Goal: Task Accomplishment & Management: Complete application form

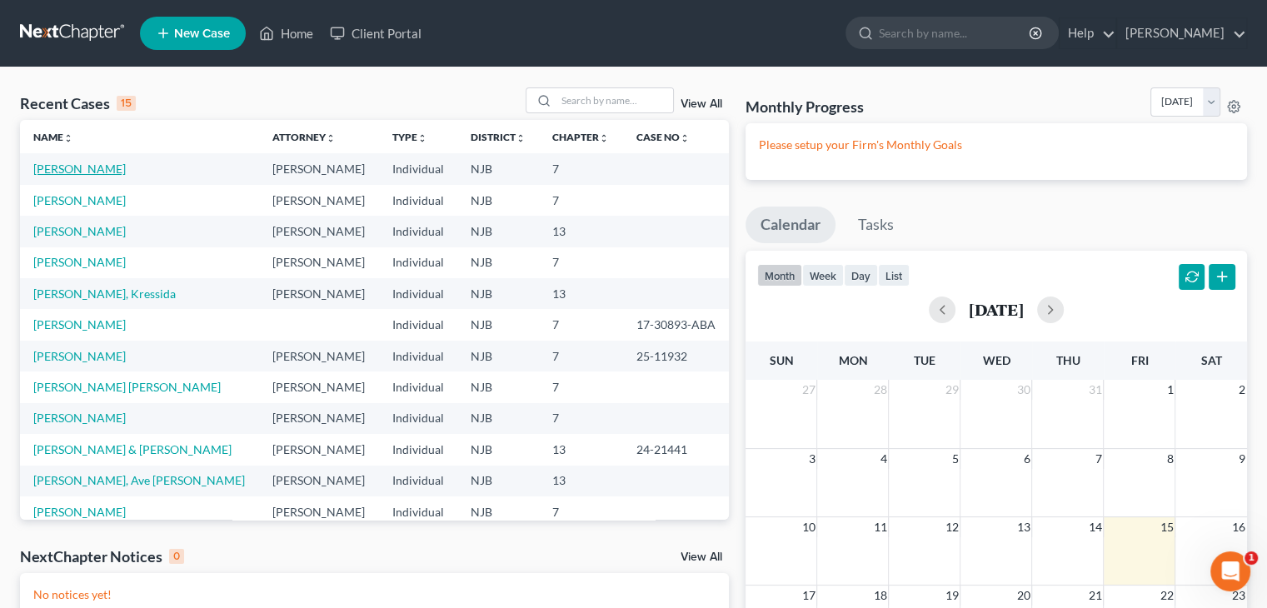
click at [57, 171] on link "[PERSON_NAME]" at bounding box center [79, 169] width 92 height 14
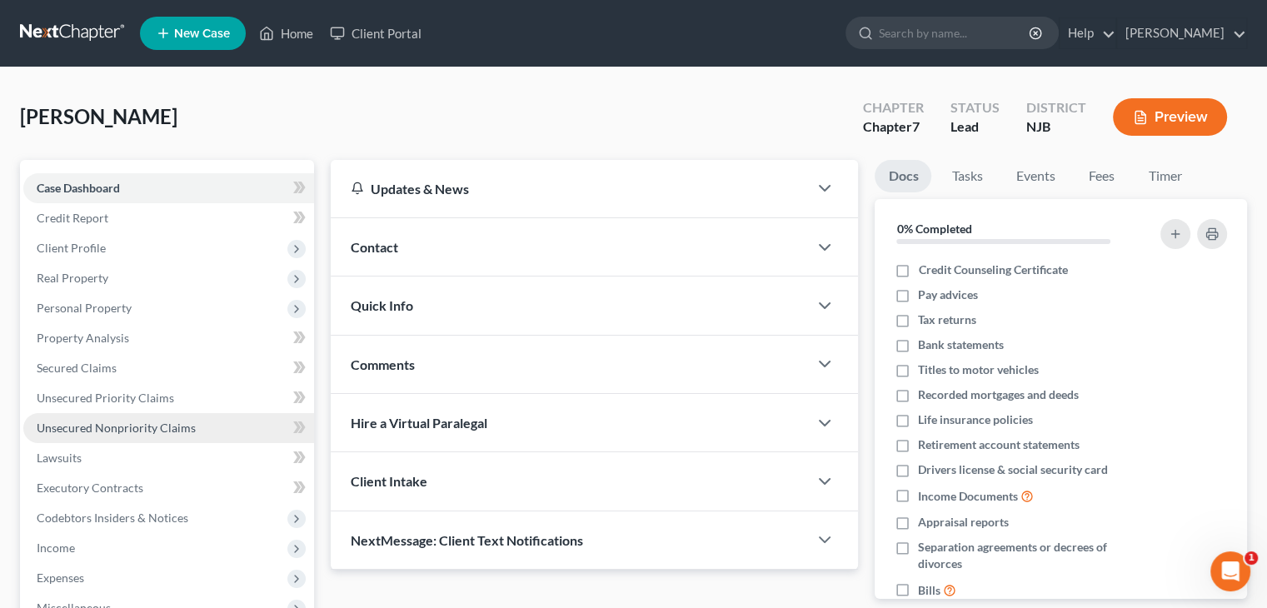
click at [42, 426] on span "Unsecured Nonpriority Claims" at bounding box center [116, 428] width 159 height 14
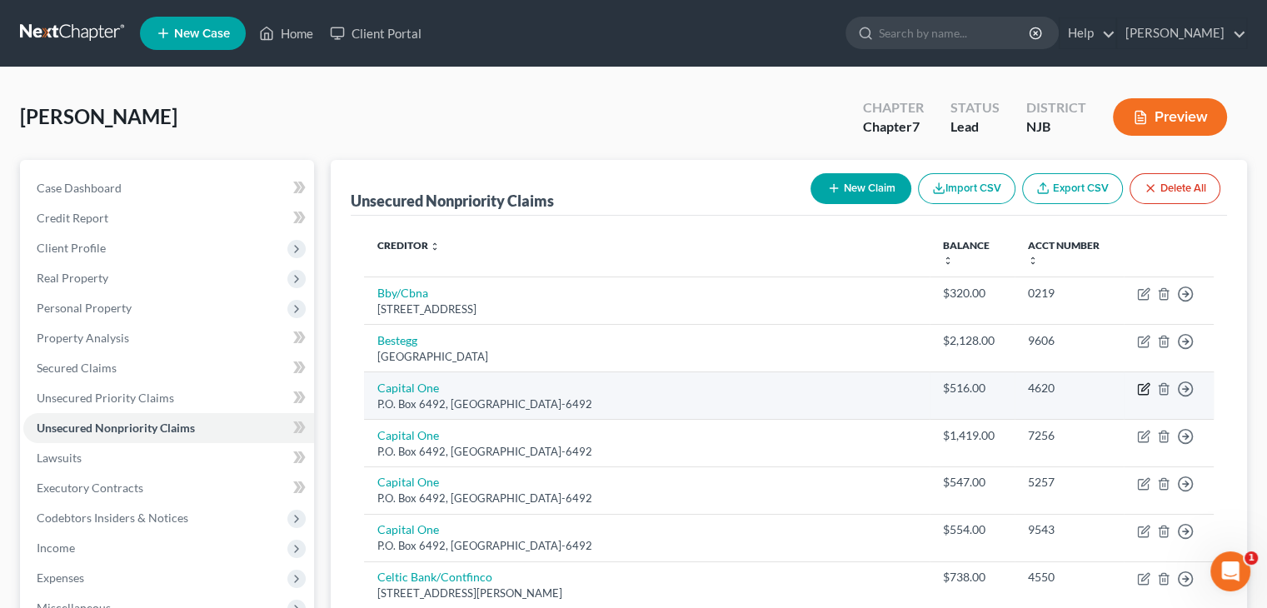
click at [1143, 382] on icon "button" at bounding box center [1143, 388] width 13 height 13
select select "14"
select select "2"
select select "0"
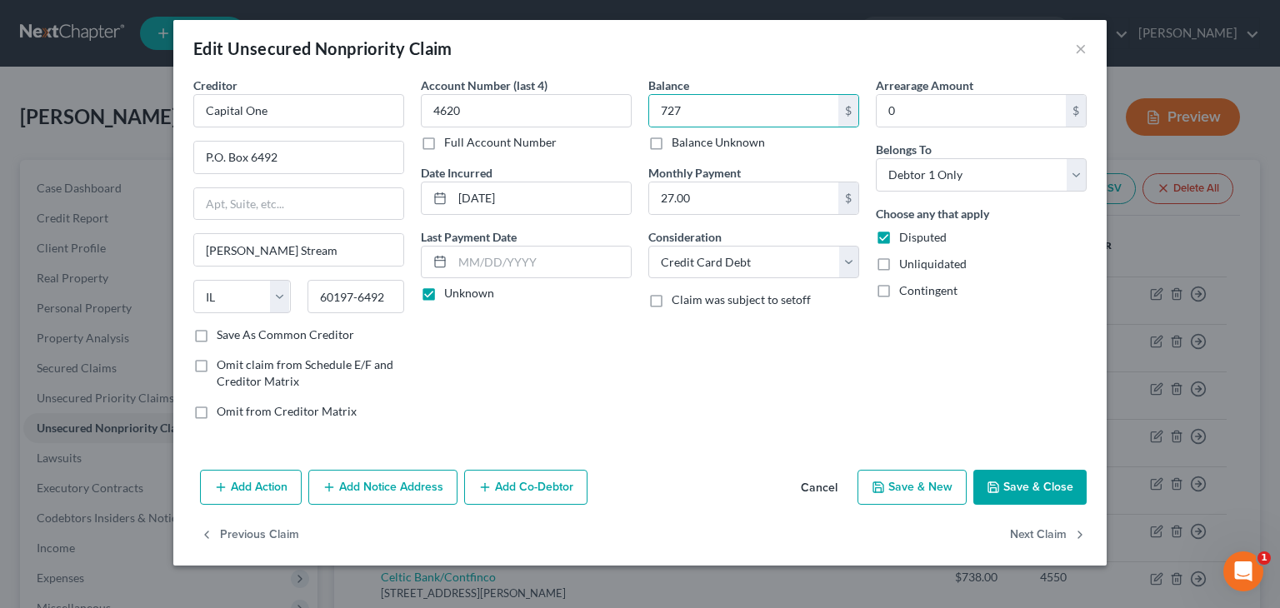
click at [1046, 493] on button "Save & Close" at bounding box center [1029, 487] width 113 height 35
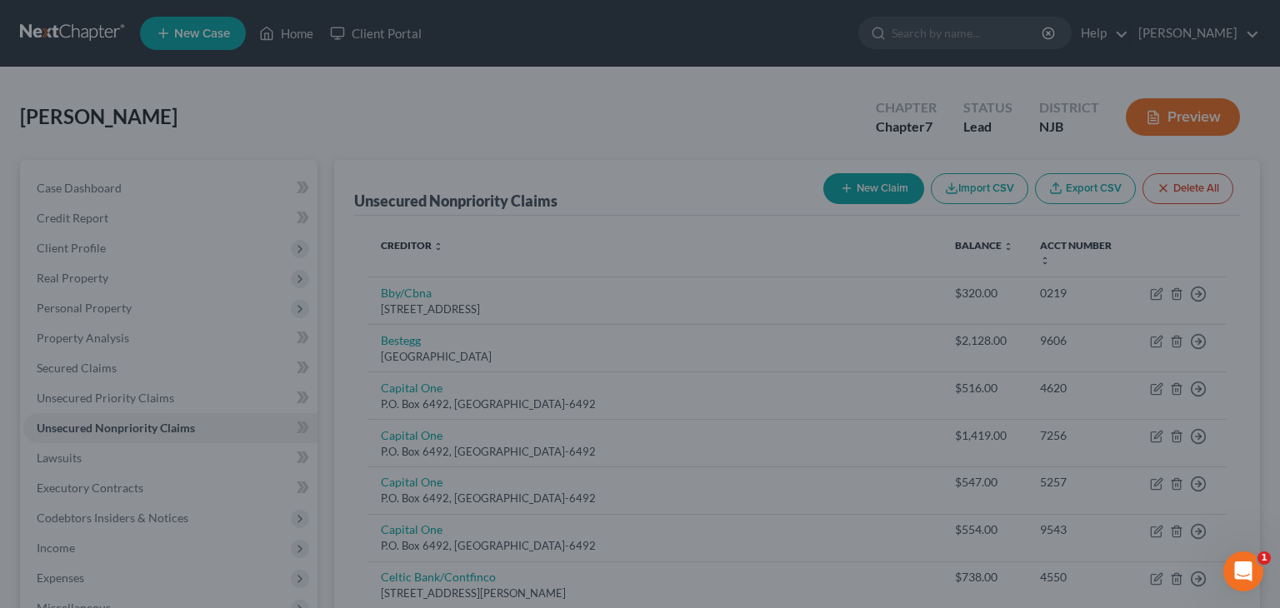
type input "727.00"
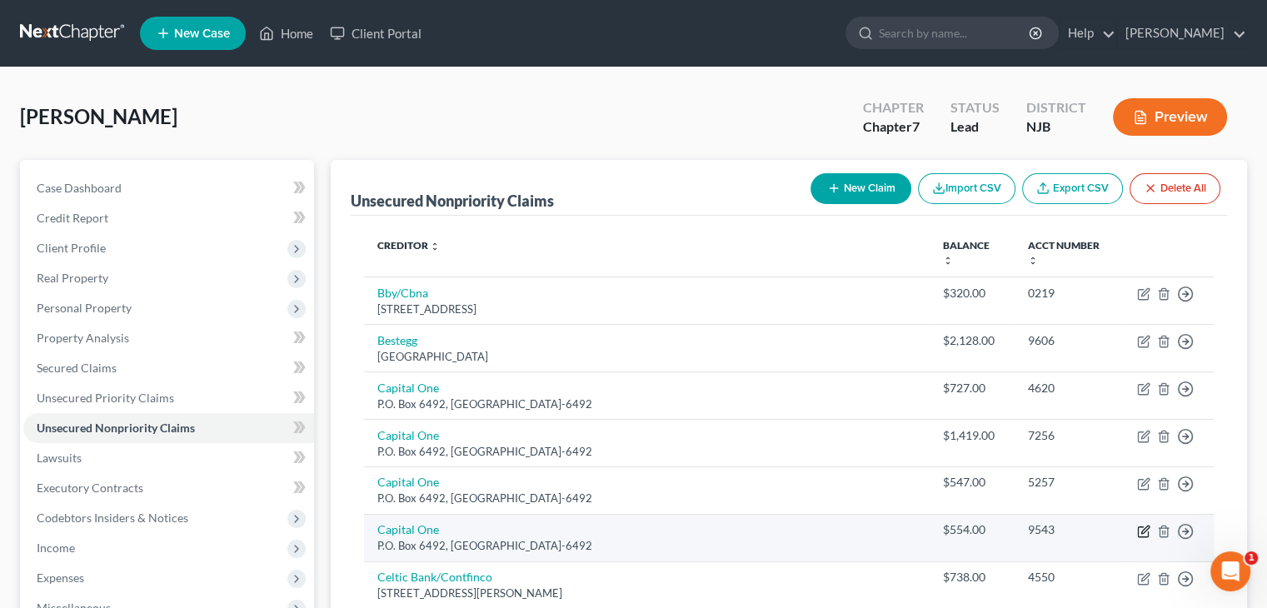
click at [1143, 525] on icon "button" at bounding box center [1143, 531] width 13 height 13
select select "14"
select select "2"
select select "0"
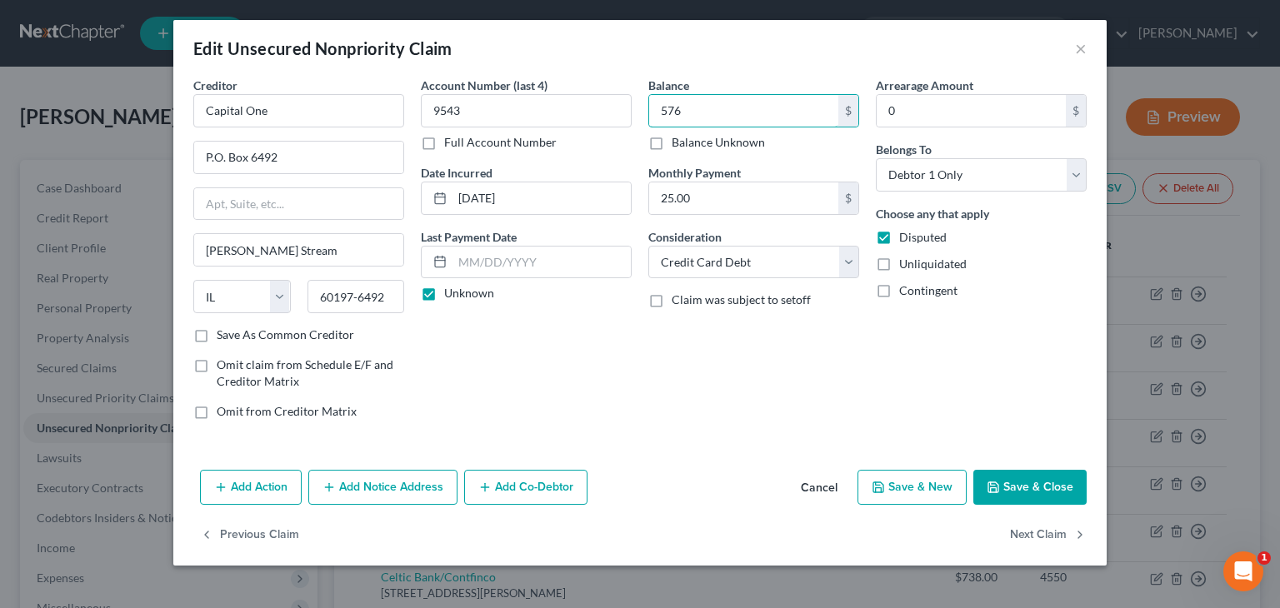
type input "576"
click at [1058, 487] on button "Save & Close" at bounding box center [1029, 487] width 113 height 35
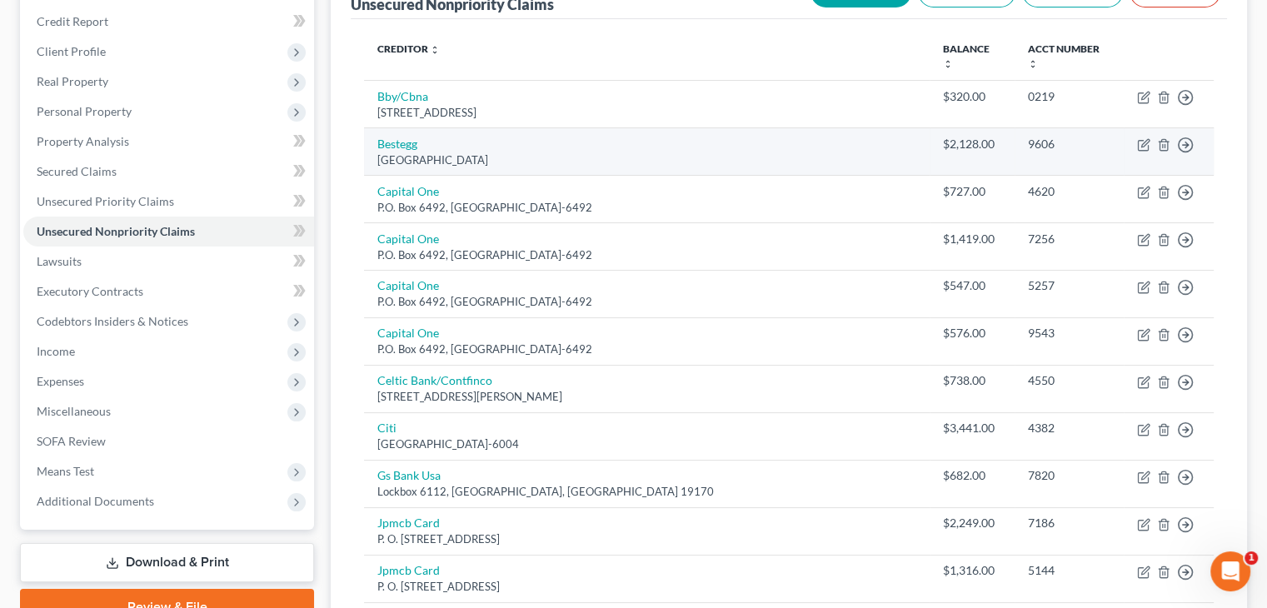
scroll to position [250, 0]
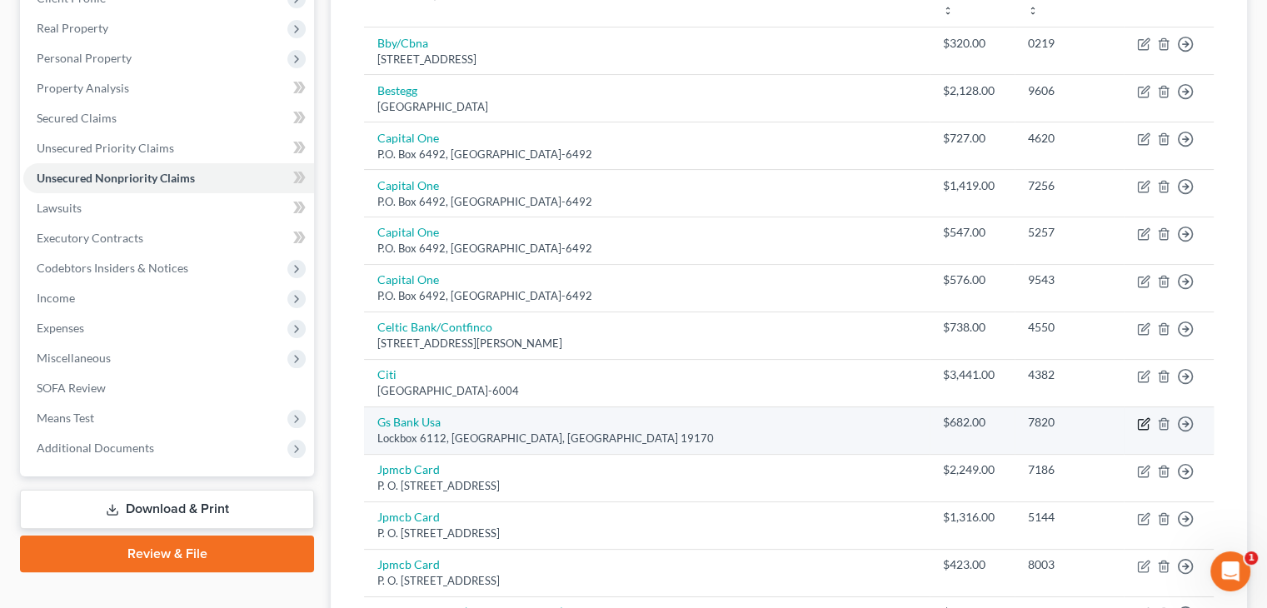
click at [1149, 417] on icon "button" at bounding box center [1143, 423] width 13 height 13
select select "39"
select select "2"
select select "0"
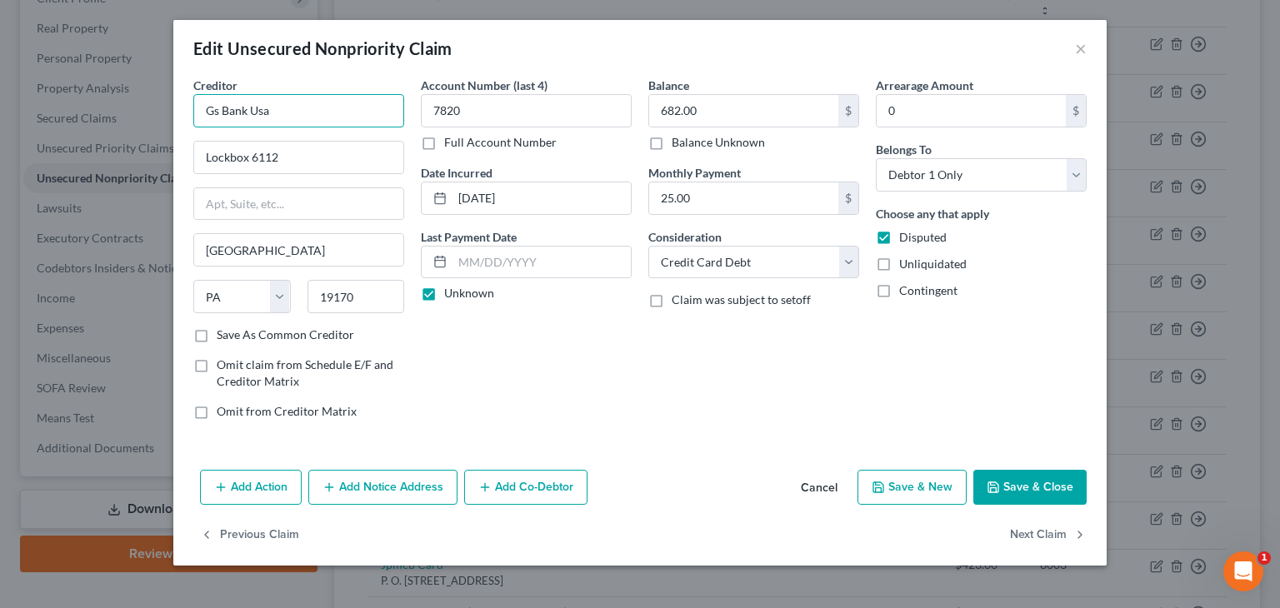
click at [281, 111] on input "Gs Bank Usa" at bounding box center [298, 110] width 211 height 33
type input "Gs Bank Usa/Apple Card"
click at [1031, 484] on button "Save & Close" at bounding box center [1029, 487] width 113 height 35
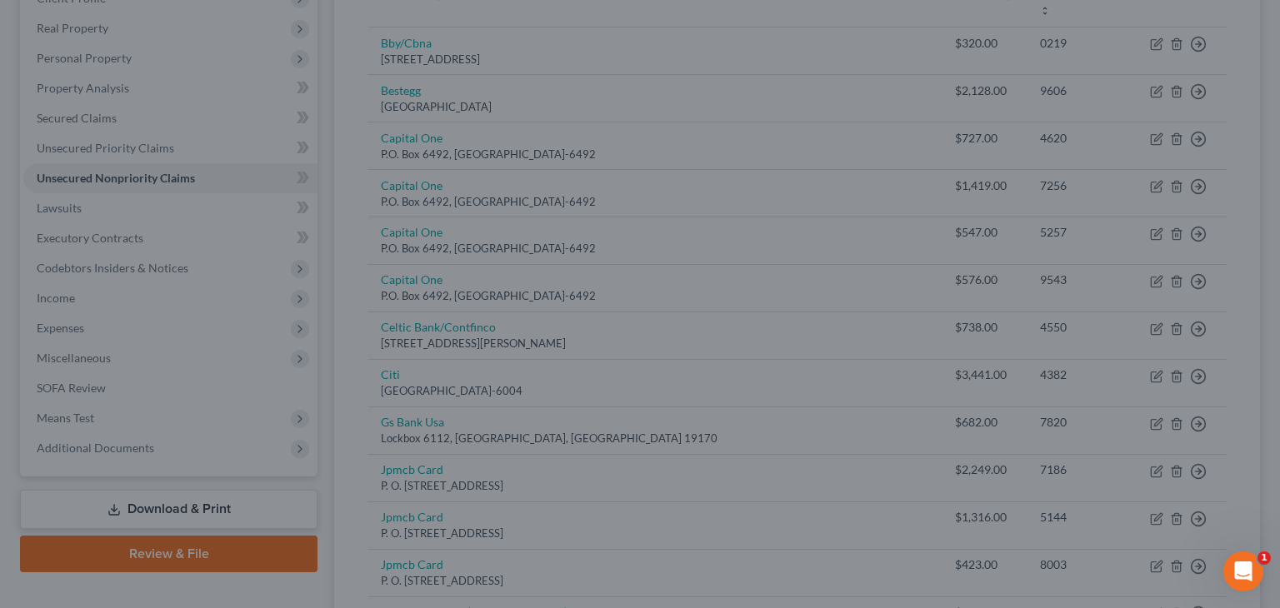
type input "694.00"
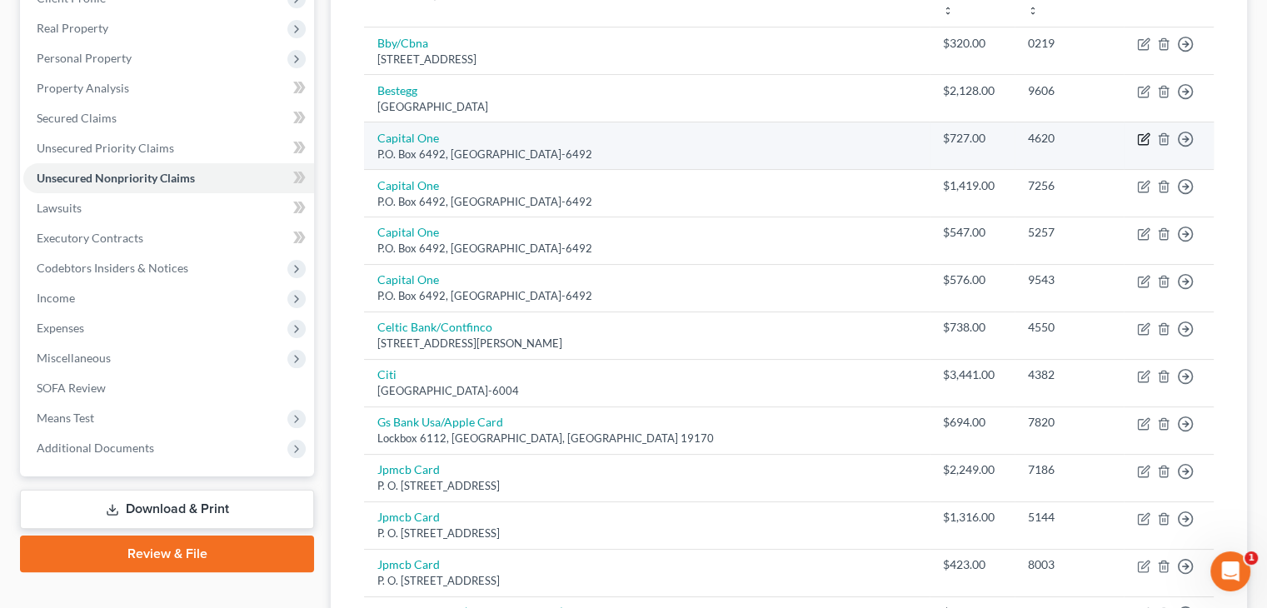
click at [1146, 132] on icon "button" at bounding box center [1143, 138] width 13 height 13
select select "14"
select select "2"
select select "0"
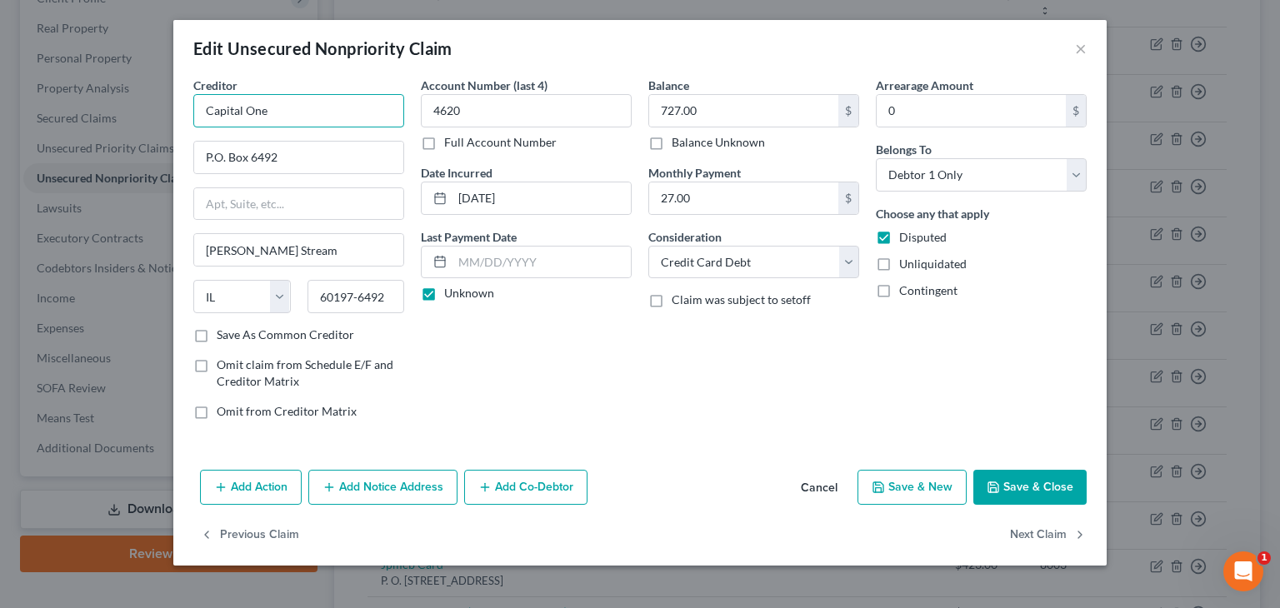
click at [280, 108] on input "Capital One" at bounding box center [298, 110] width 211 height 33
type input "Capital One/Bass Pro Shop"
click at [1004, 484] on button "Save & Close" at bounding box center [1029, 487] width 113 height 35
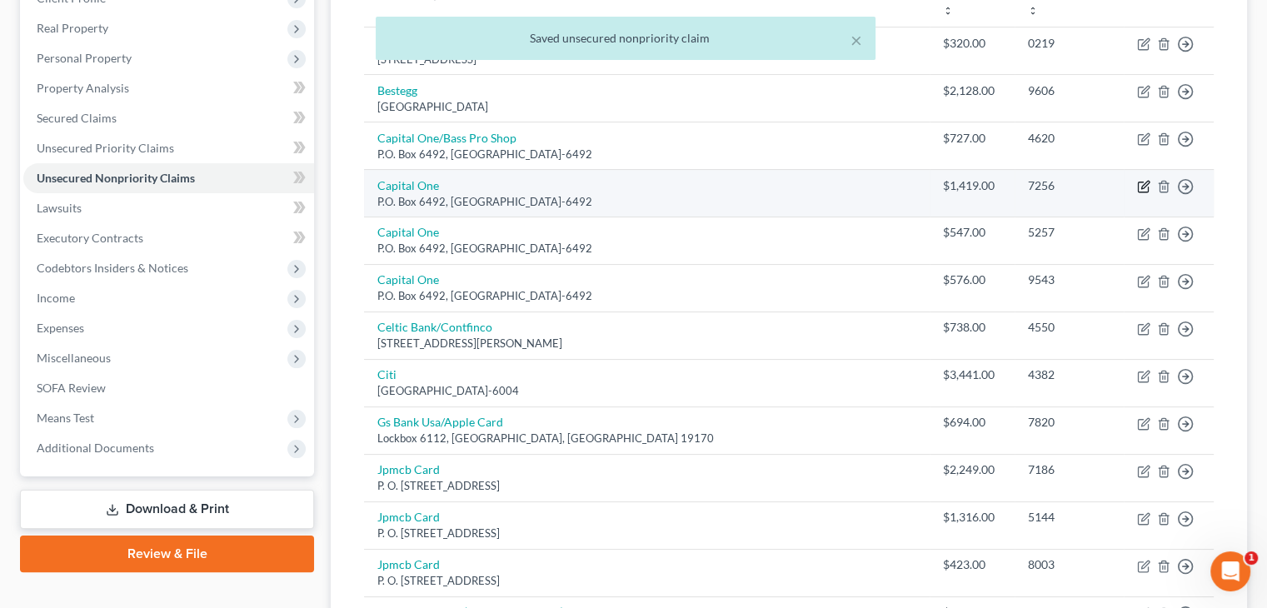
click at [1144, 181] on icon "button" at bounding box center [1144, 184] width 7 height 7
select select "14"
select select "2"
select select "0"
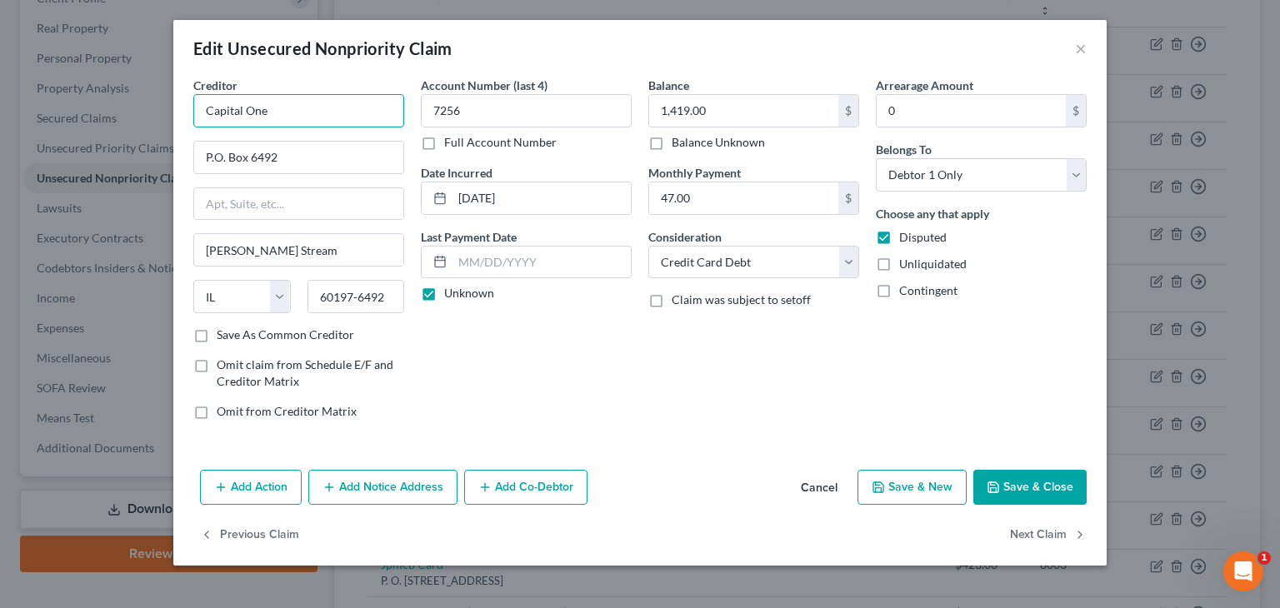
click at [267, 111] on input "Capital One" at bounding box center [298, 110] width 211 height 33
type input "Capital One/Venture"
click at [1034, 491] on button "Save & Close" at bounding box center [1029, 487] width 113 height 35
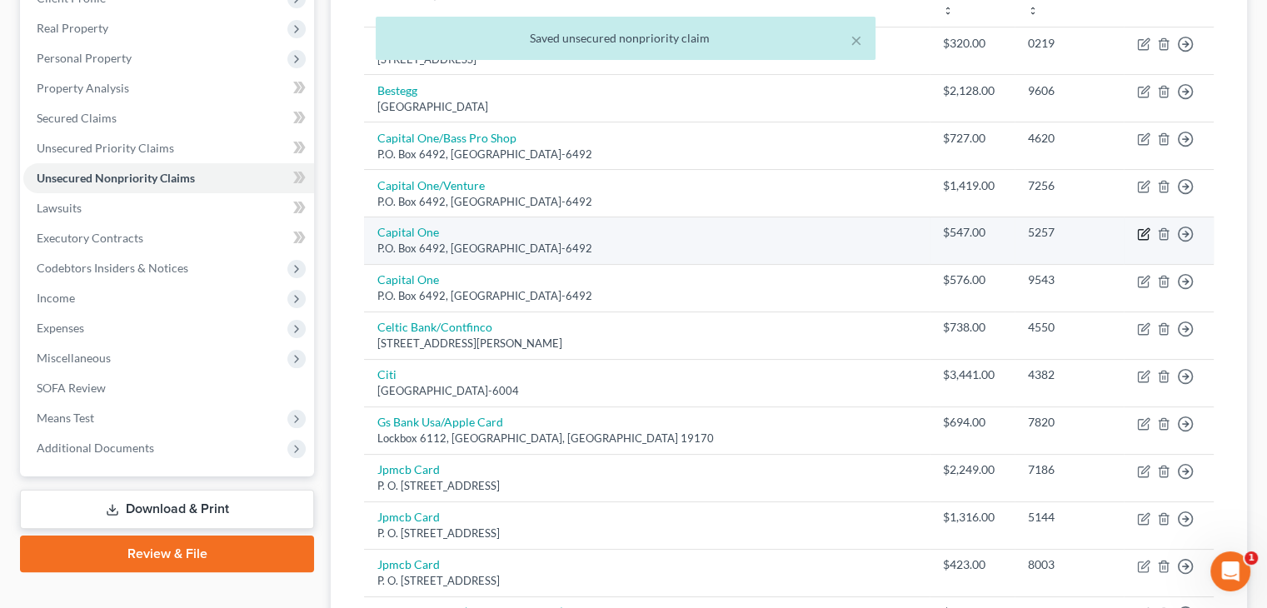
click at [1146, 227] on icon "button" at bounding box center [1143, 233] width 13 height 13
select select "14"
select select "2"
select select "0"
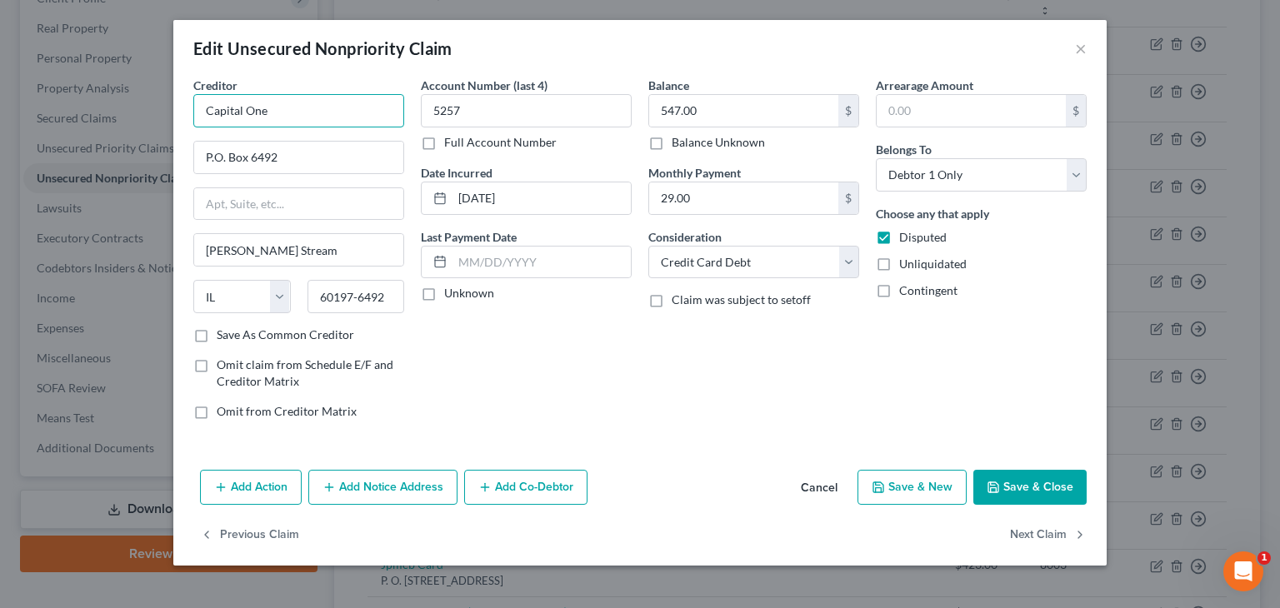
click at [267, 108] on input "Capital One" at bounding box center [298, 110] width 211 height 33
type input "Capital One/BJ's"
click at [444, 295] on label "Unknown" at bounding box center [469, 293] width 50 height 17
click at [451, 295] on input "Unknown" at bounding box center [456, 290] width 11 height 11
checkbox input "true"
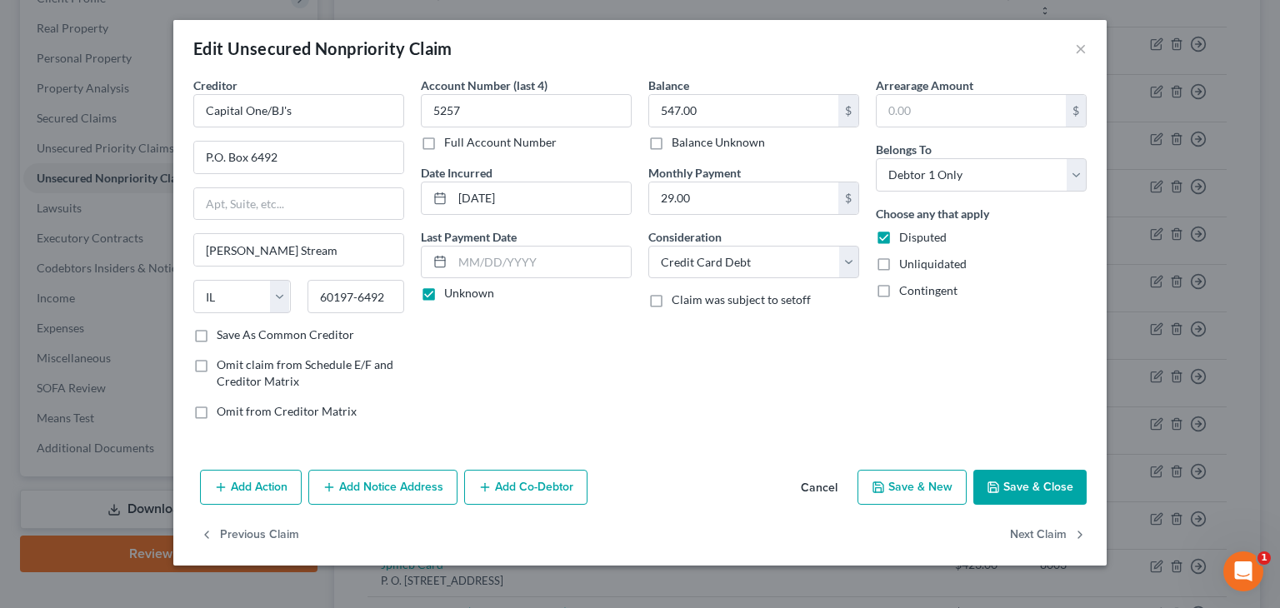
click at [1059, 484] on button "Save & Close" at bounding box center [1029, 487] width 113 height 35
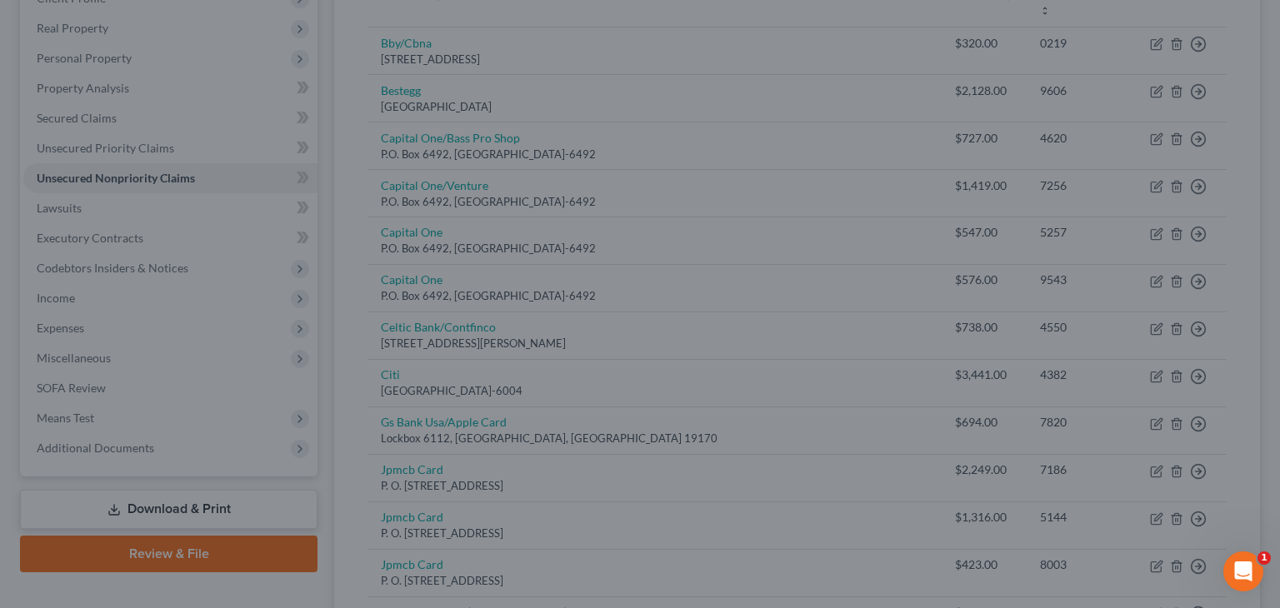
type input "0"
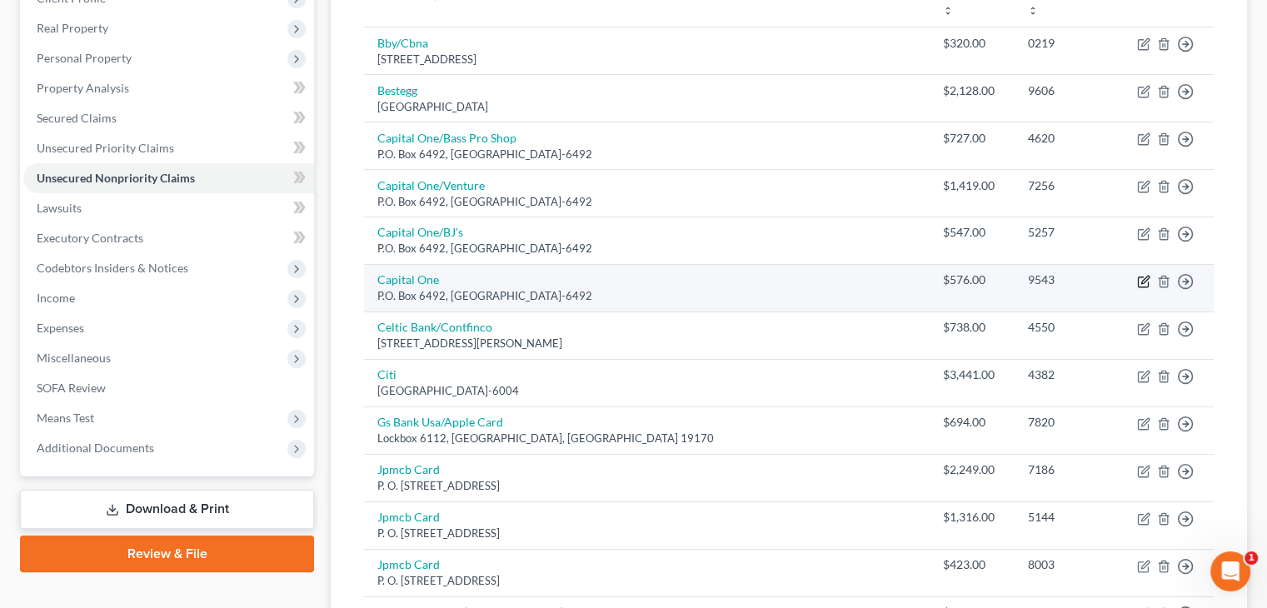
click at [1141, 276] on icon "button" at bounding box center [1144, 279] width 7 height 7
select select "14"
select select "2"
select select "0"
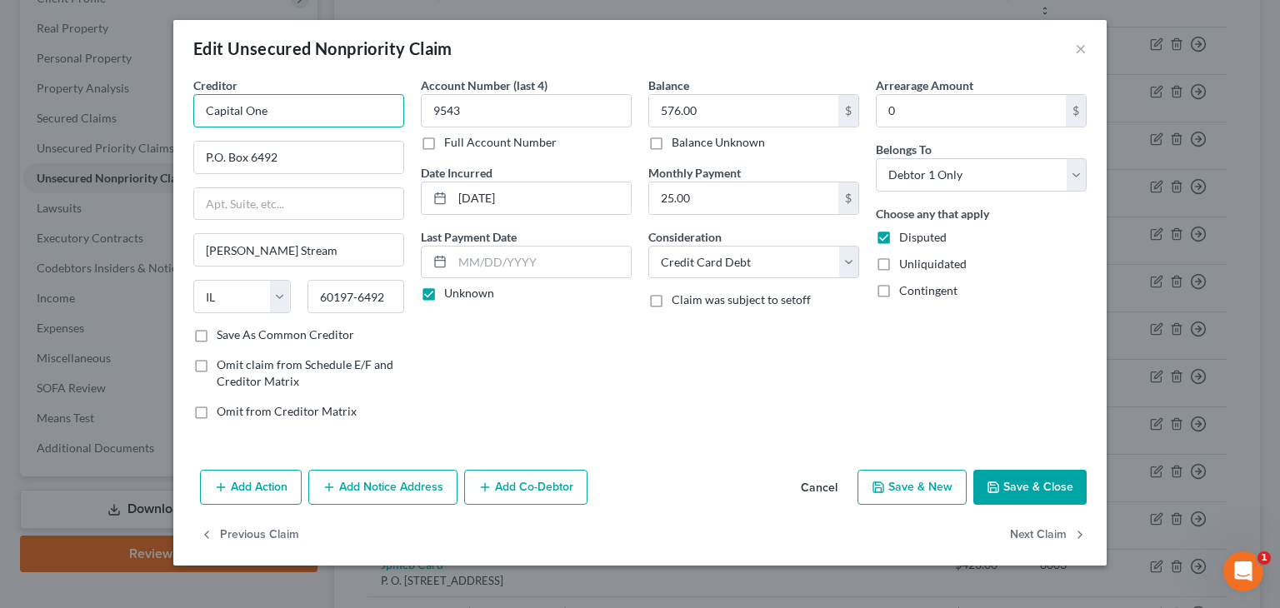
click at [284, 107] on input "Capital One" at bounding box center [298, 110] width 211 height 33
type input "Capital One/Quick Silver"
click at [1013, 483] on button "Save & Close" at bounding box center [1029, 487] width 113 height 35
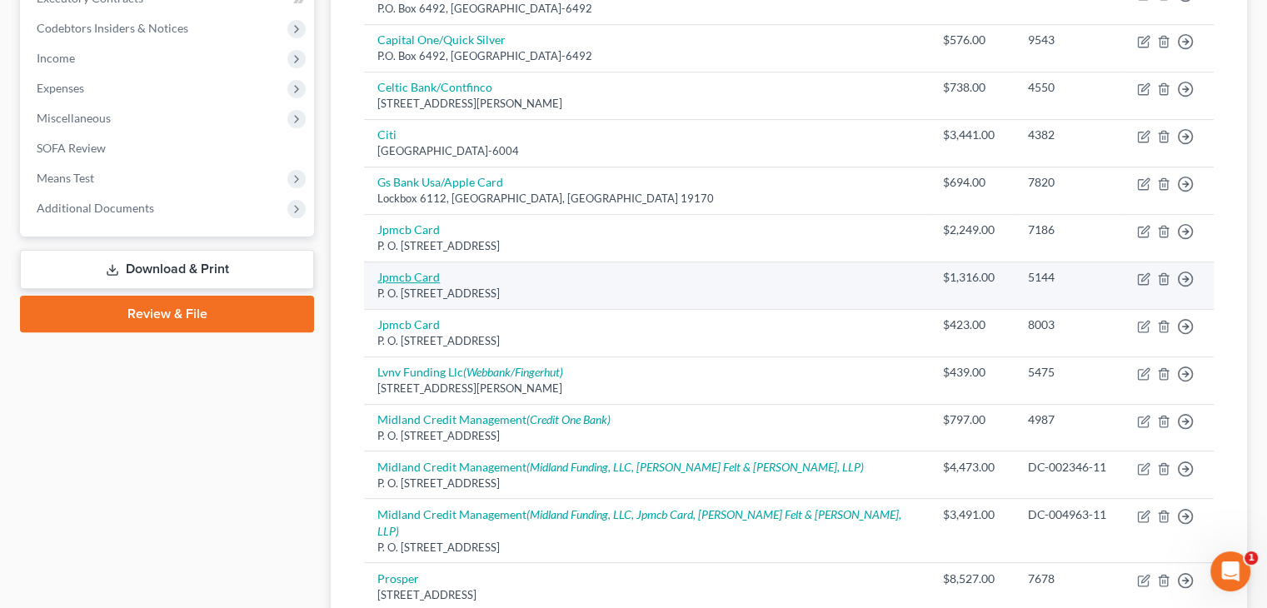
scroll to position [500, 0]
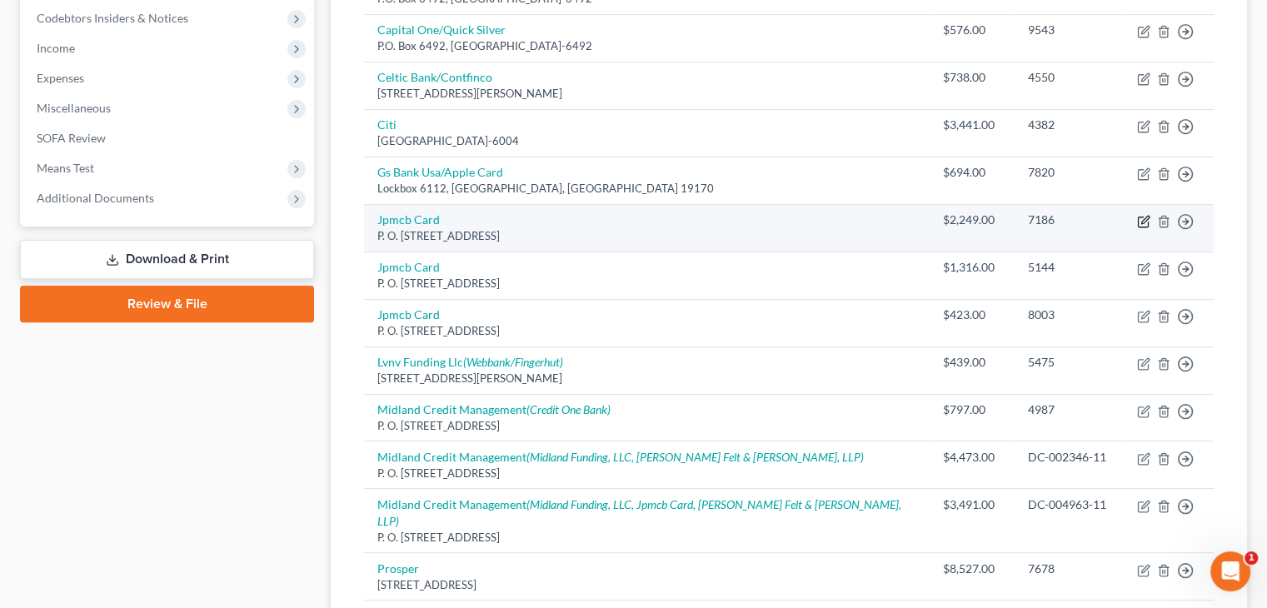
click at [1146, 216] on icon "button" at bounding box center [1144, 219] width 7 height 7
select select "7"
select select "2"
select select "0"
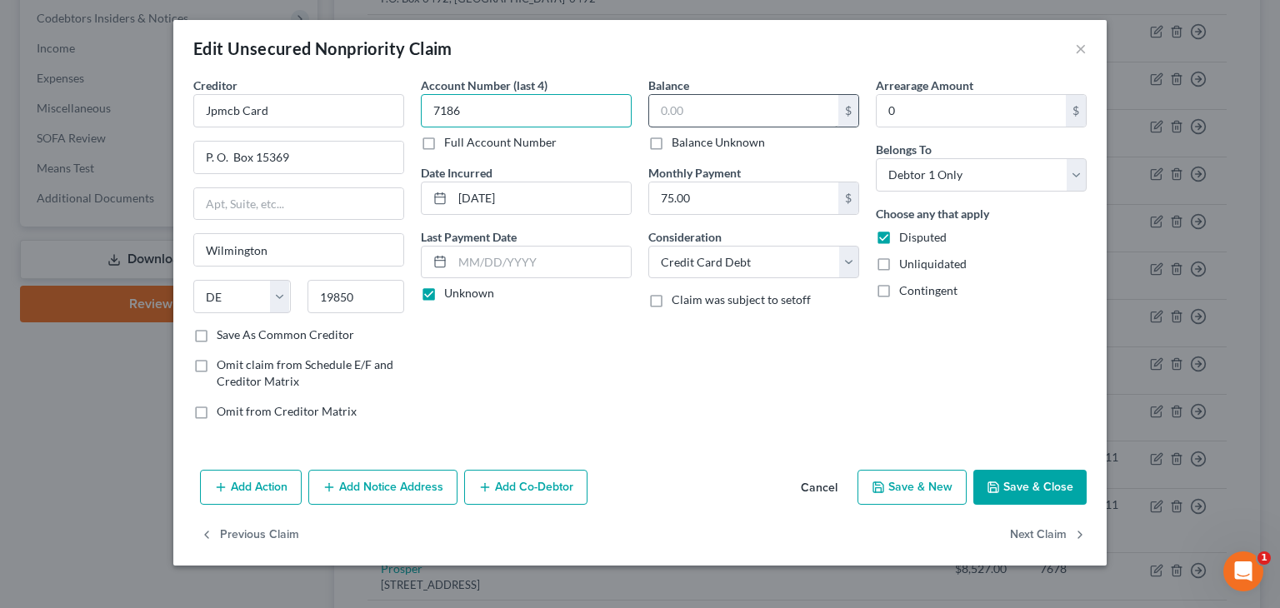
type input "7186"
click at [697, 106] on input "text" at bounding box center [743, 111] width 189 height 32
type input "2,374"
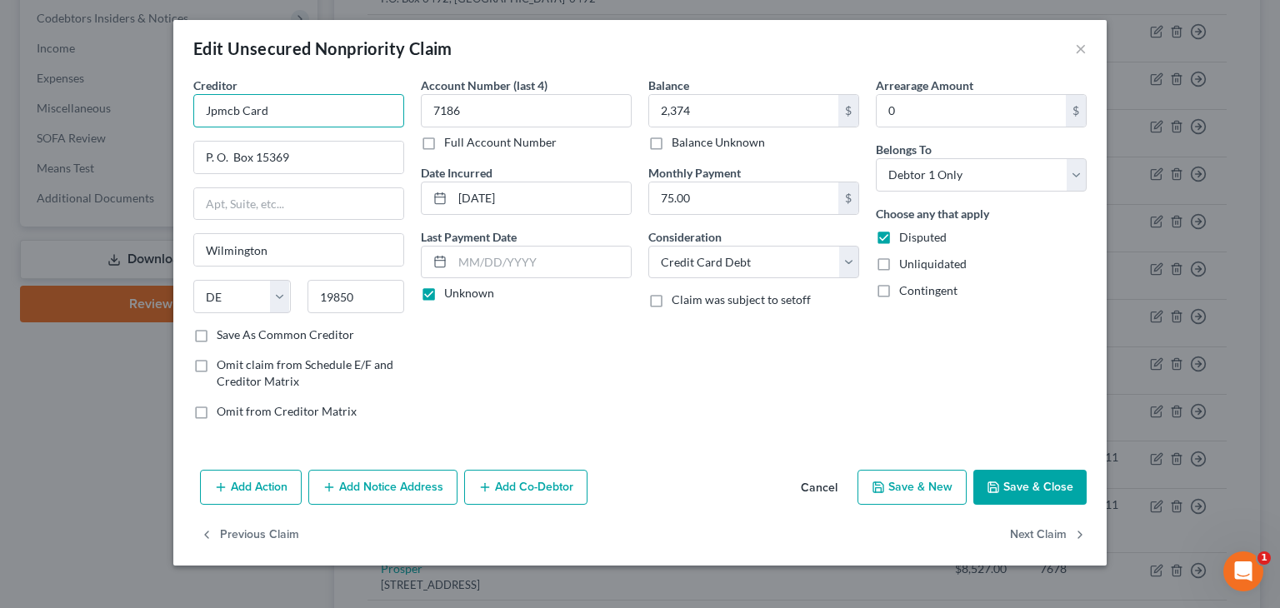
click at [287, 111] on input "Jpmcb Card" at bounding box center [298, 110] width 211 height 33
type input "Jpmcb Card/Sapphire"
click at [1046, 484] on button "Save & Close" at bounding box center [1029, 487] width 113 height 35
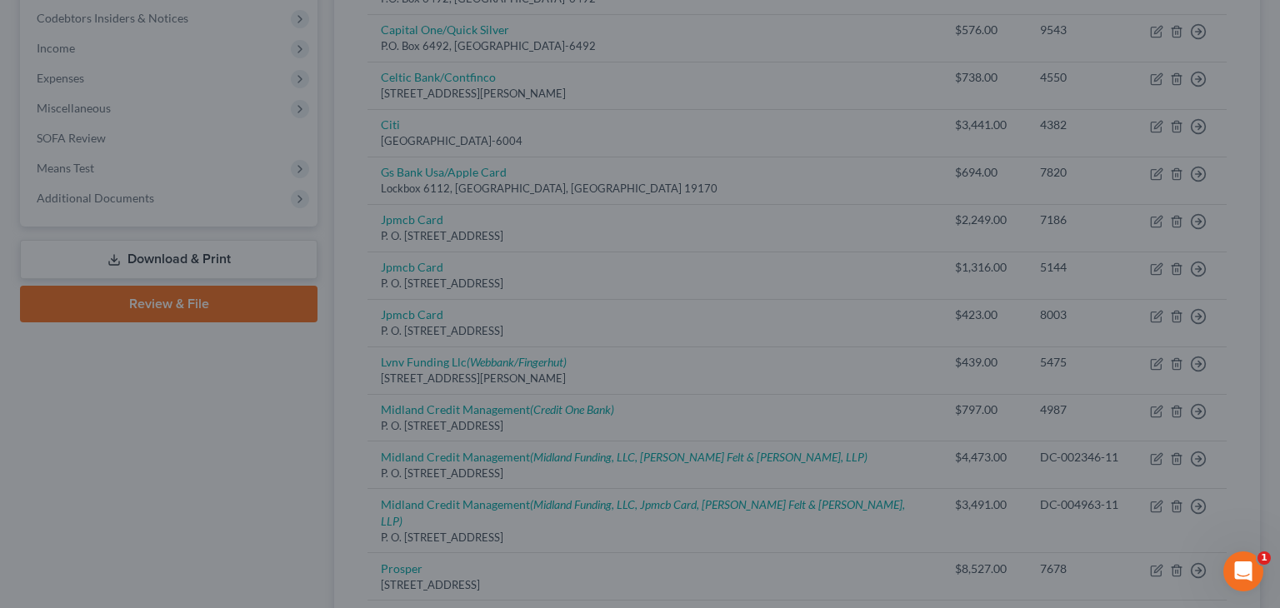
type input "2,374.00"
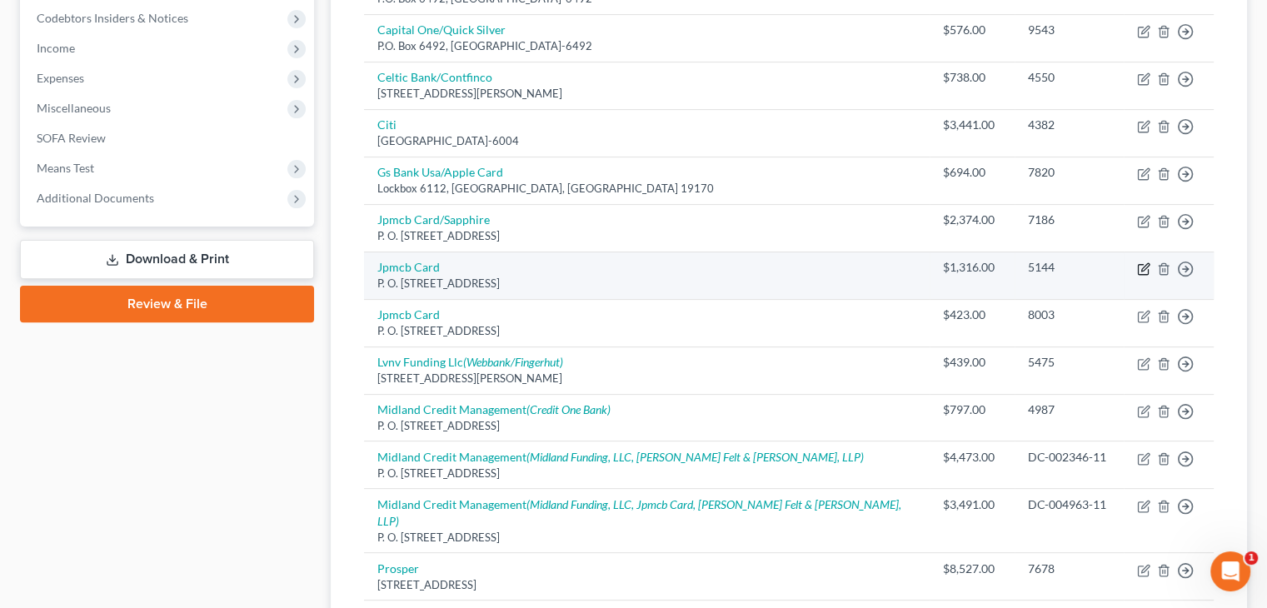
click at [1143, 263] on icon "button" at bounding box center [1144, 266] width 7 height 7
select select "7"
select select "2"
select select "0"
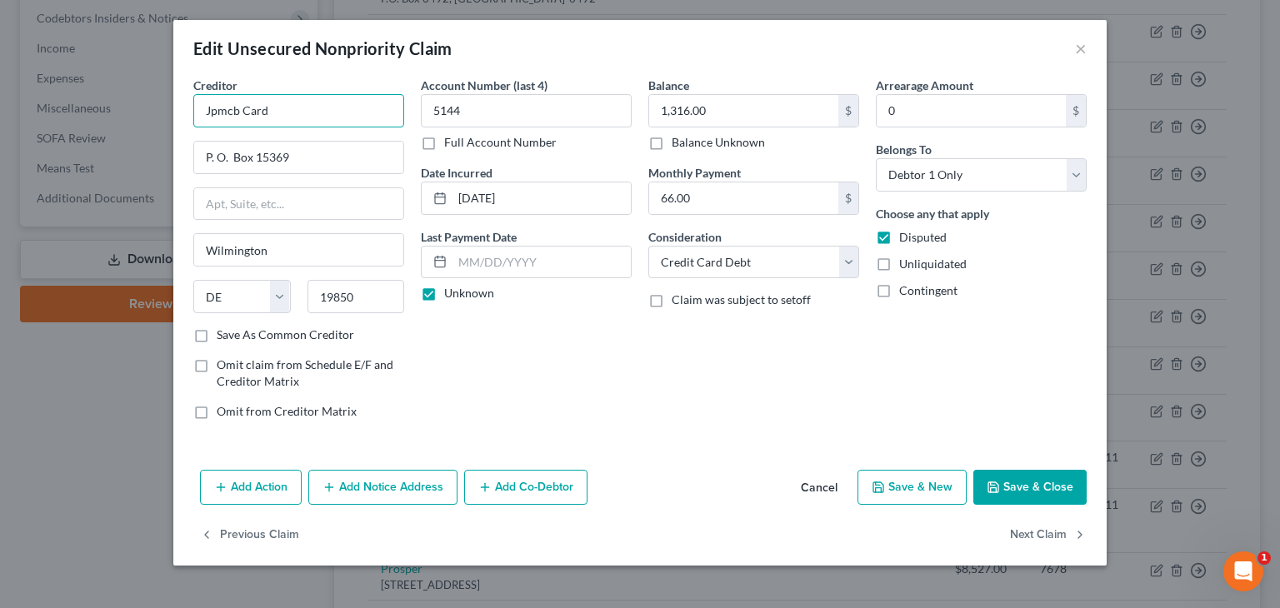
click at [280, 107] on input "Jpmcb Card" at bounding box center [298, 110] width 211 height 33
type input "Jpmcb Card/Southwest Plus"
click at [1026, 487] on button "Save & Close" at bounding box center [1029, 487] width 113 height 35
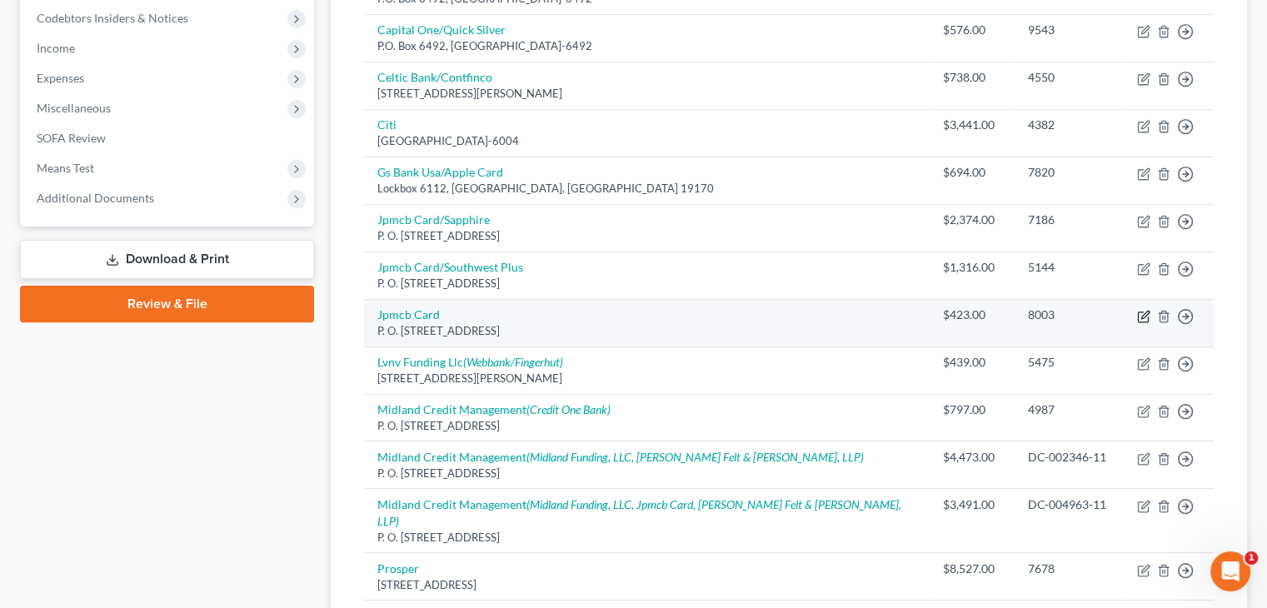
click at [1143, 311] on icon "button" at bounding box center [1144, 314] width 7 height 7
select select "7"
select select "2"
select select "0"
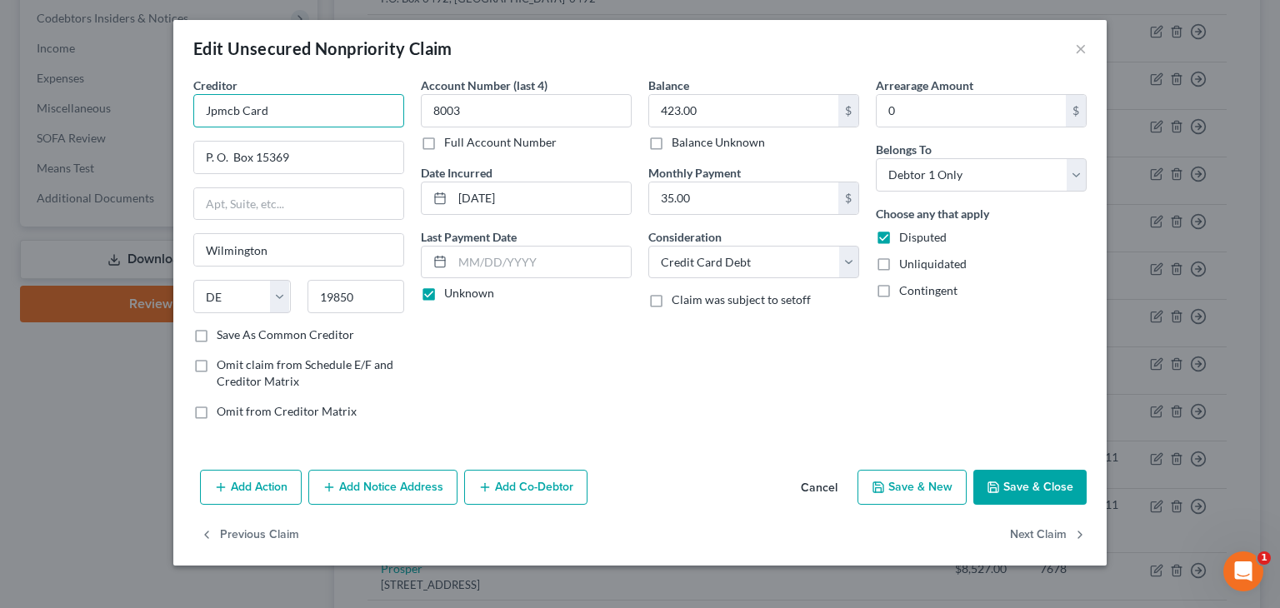
click at [283, 112] on input "Jpmcb Card" at bounding box center [298, 110] width 211 height 33
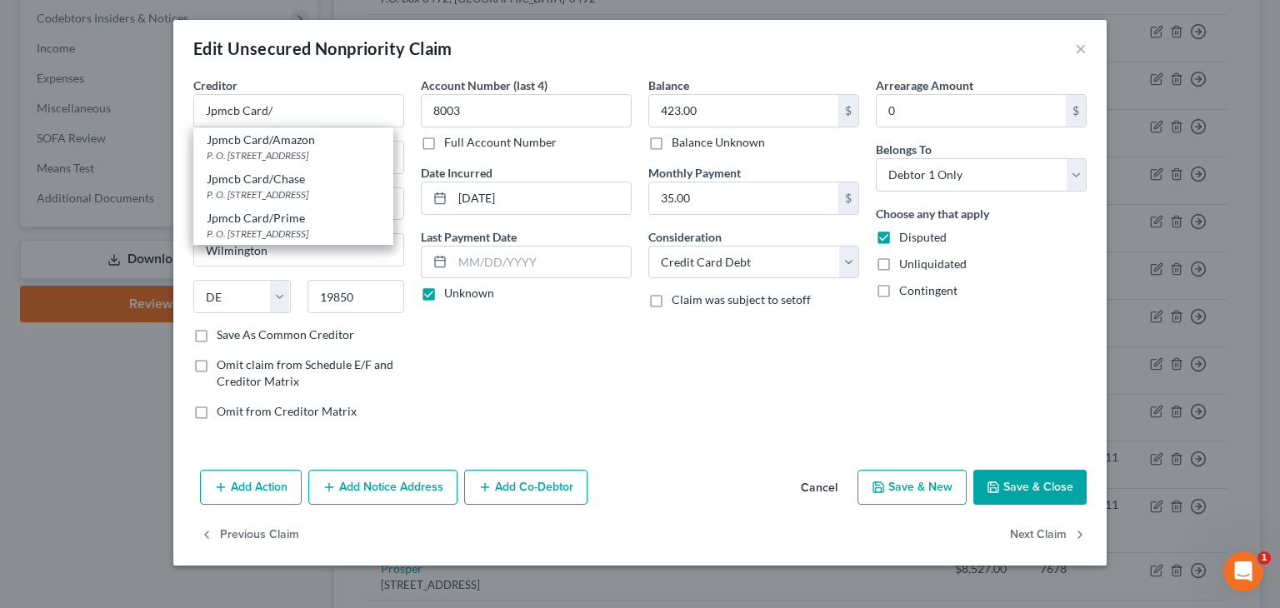
click at [560, 422] on div "Account Number (last 4) 8003 Full Account Number Date Incurred [DATE] Last Paym…" at bounding box center [525, 255] width 227 height 357
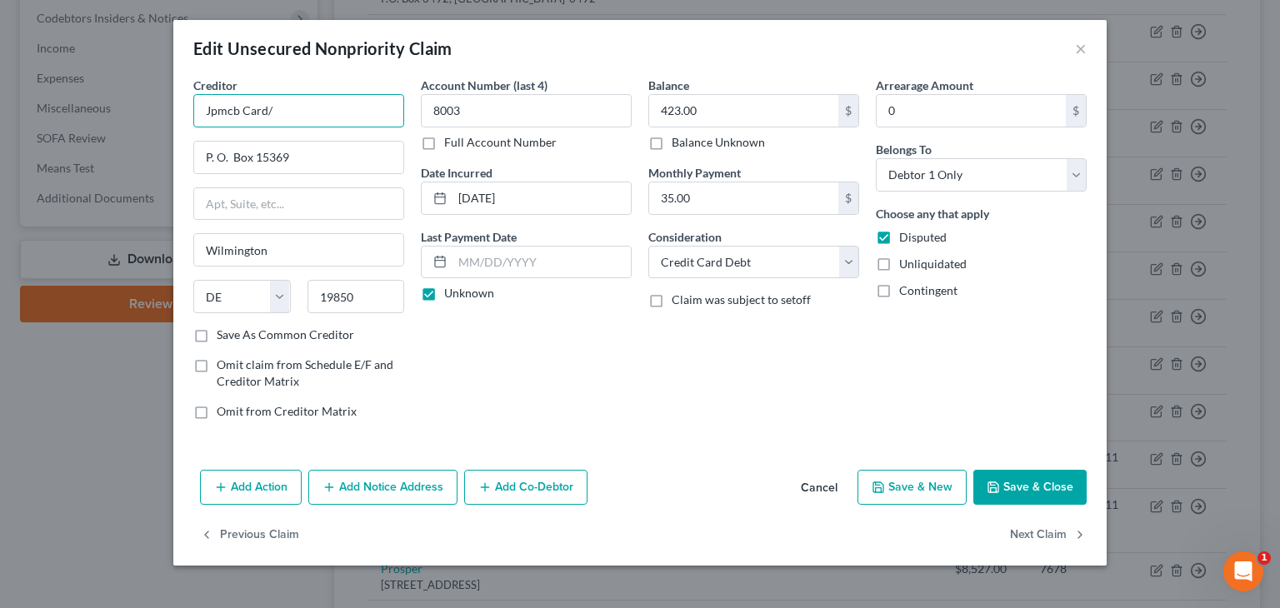
click at [287, 111] on input "Jpmcb Card/" at bounding box center [298, 110] width 211 height 33
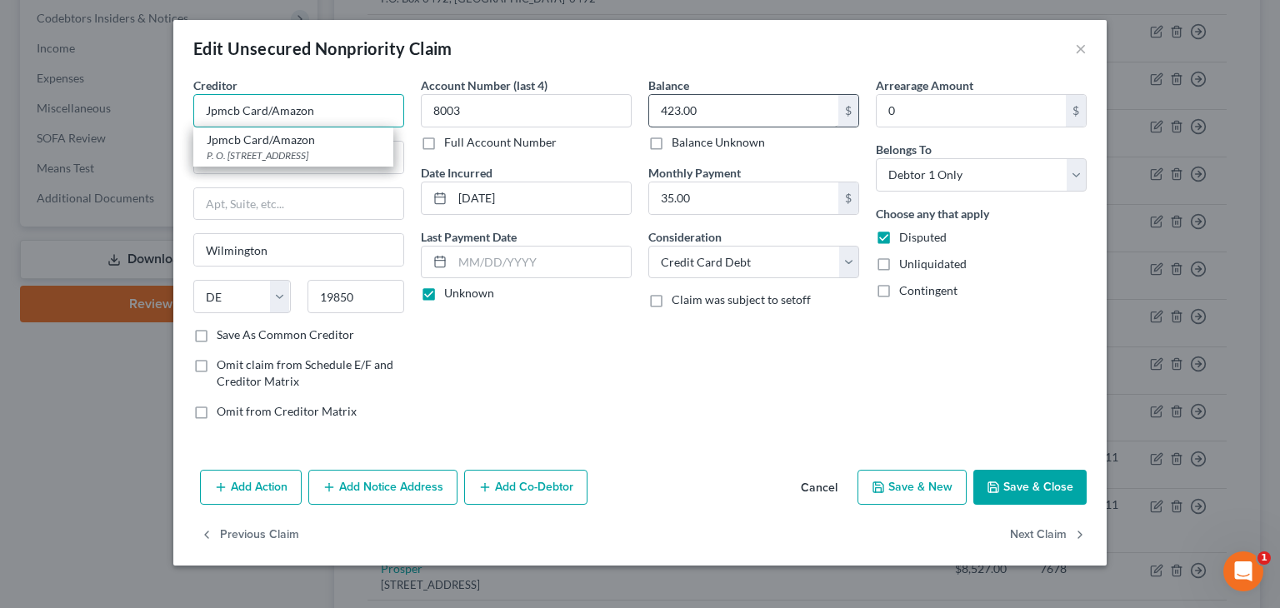
type input "Jpmcb Card/Amazon"
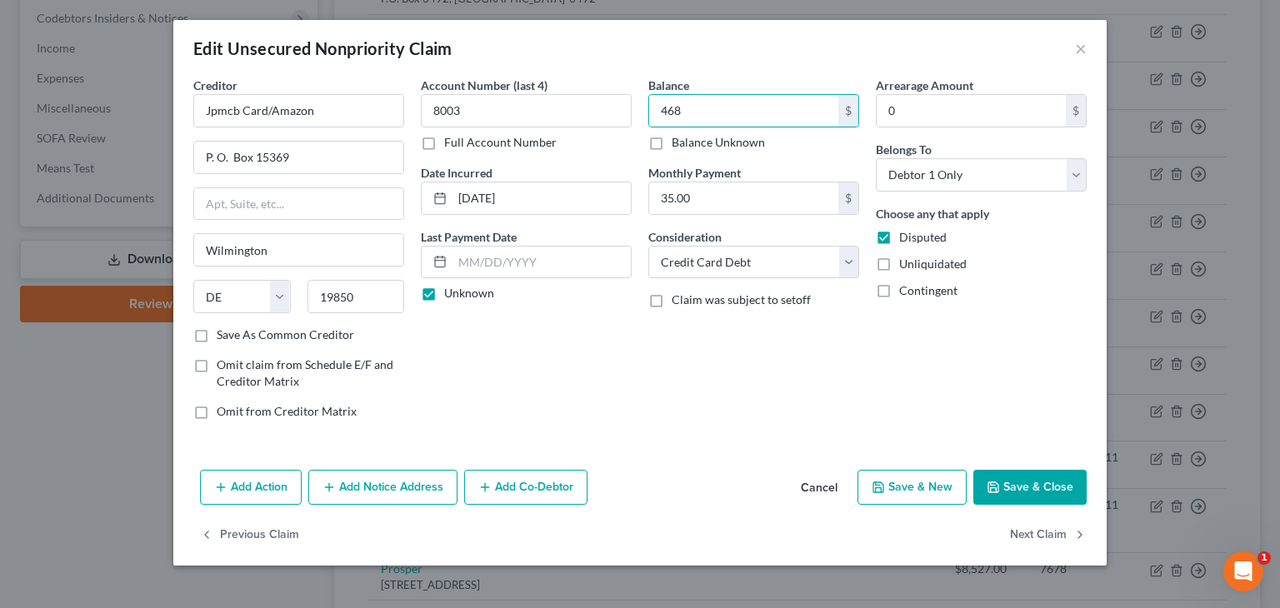
click at [1046, 488] on button "Save & Close" at bounding box center [1029, 487] width 113 height 35
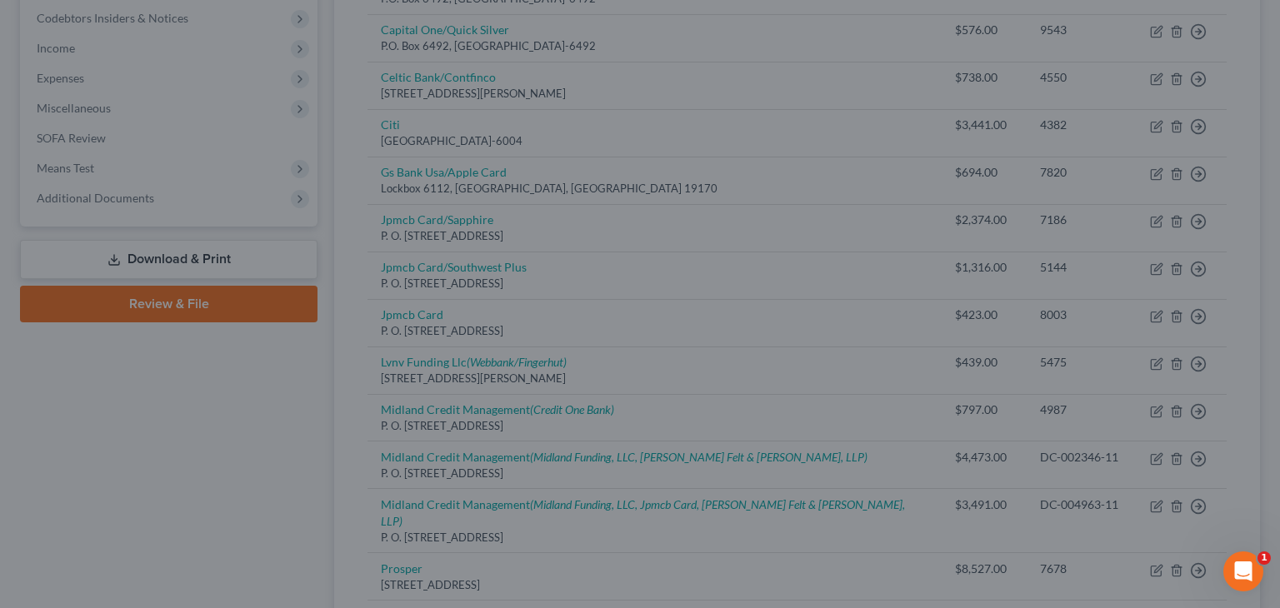
type input "468.00"
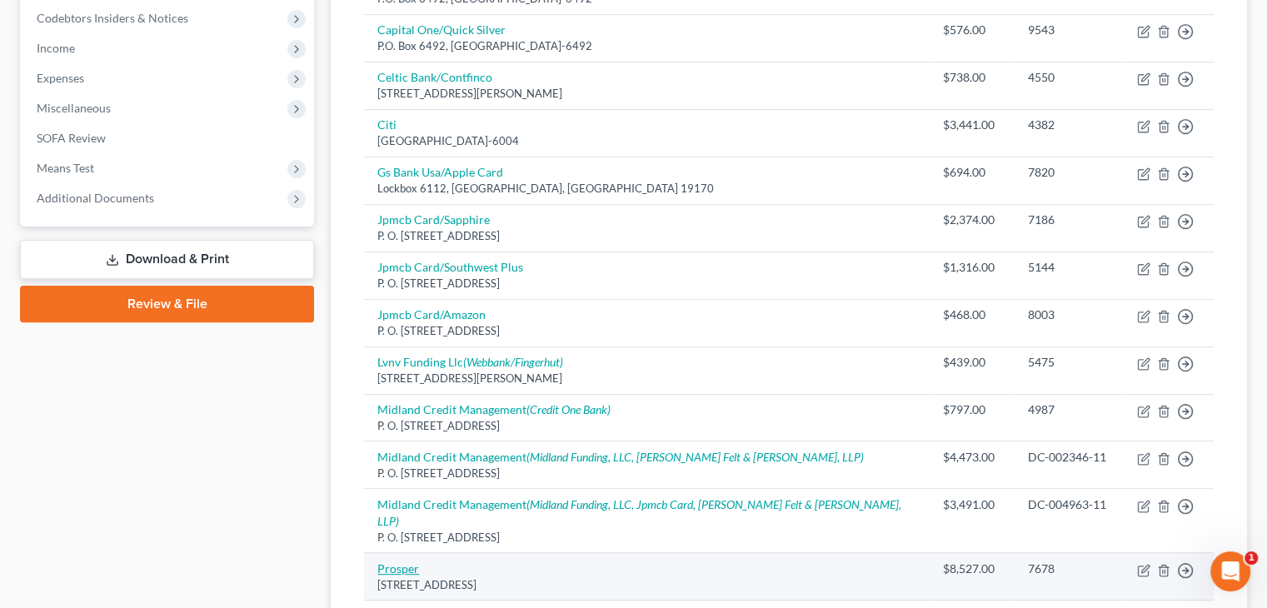
click at [403, 562] on link "Prosper" at bounding box center [398, 569] width 42 height 14
select select "4"
select select "10"
select select "0"
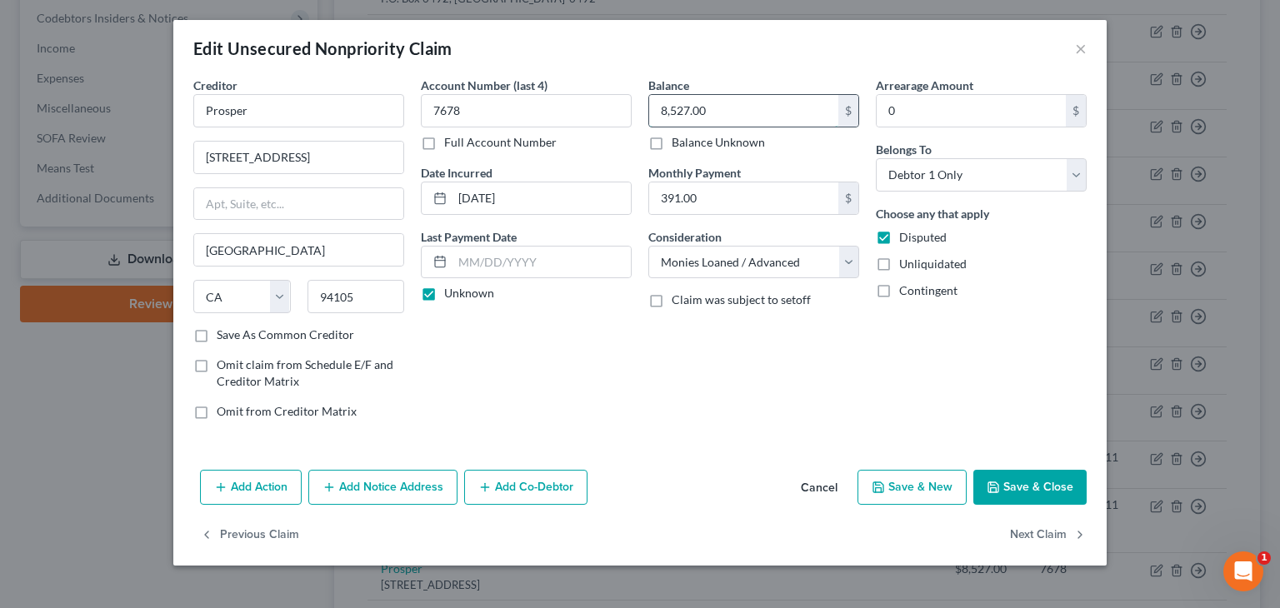
click at [710, 108] on input "8,527.00" at bounding box center [743, 111] width 189 height 32
click at [1041, 482] on button "Save & Close" at bounding box center [1029, 487] width 113 height 35
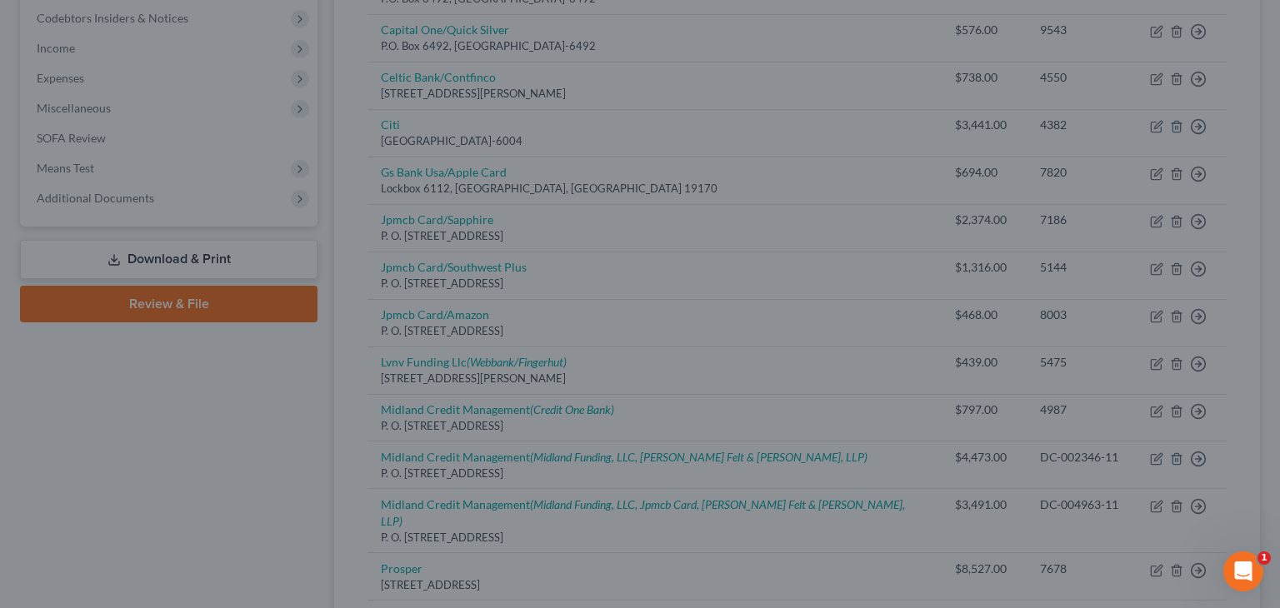
type input "8,802.00"
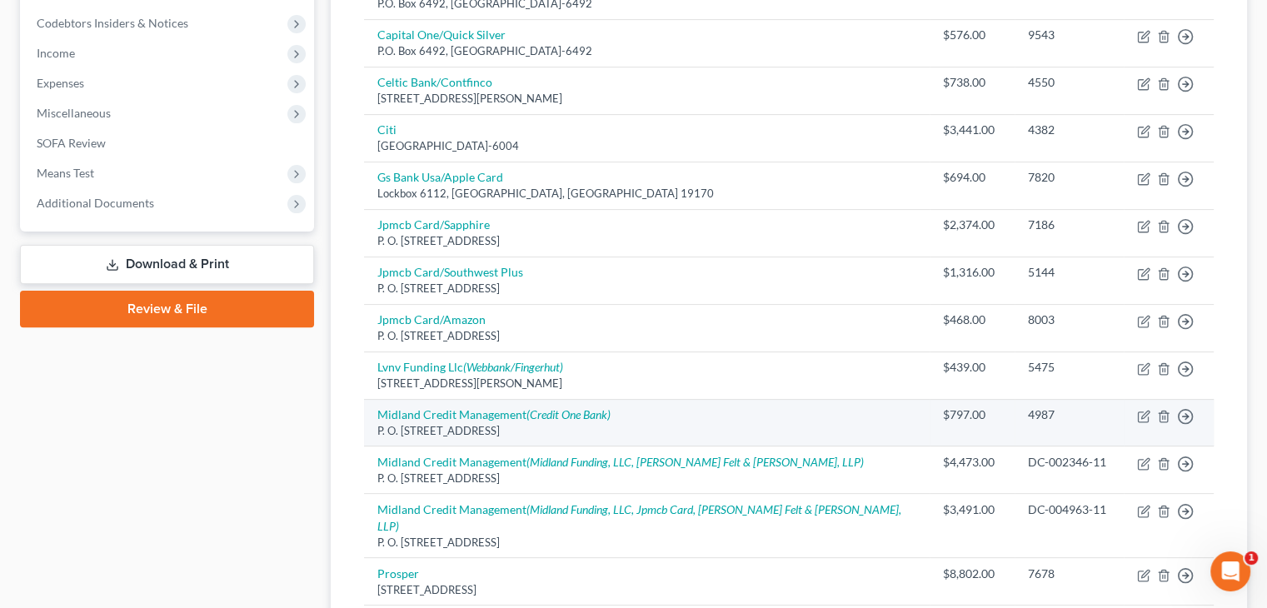
scroll to position [83, 0]
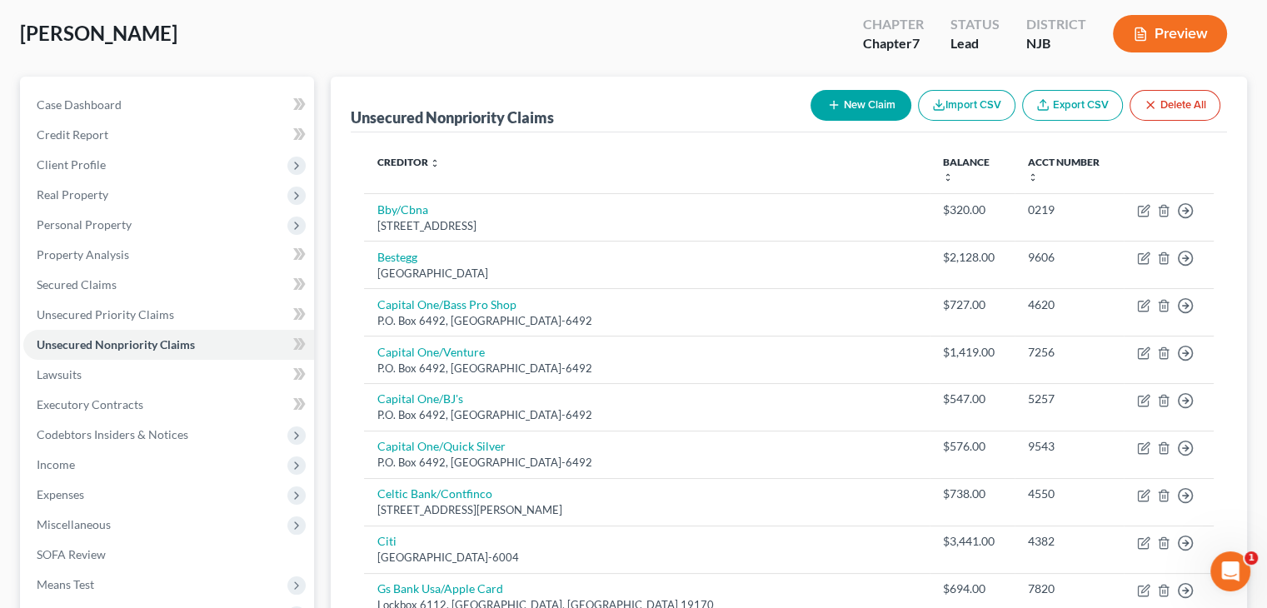
click at [860, 103] on button "New Claim" at bounding box center [861, 105] width 101 height 31
select select "0"
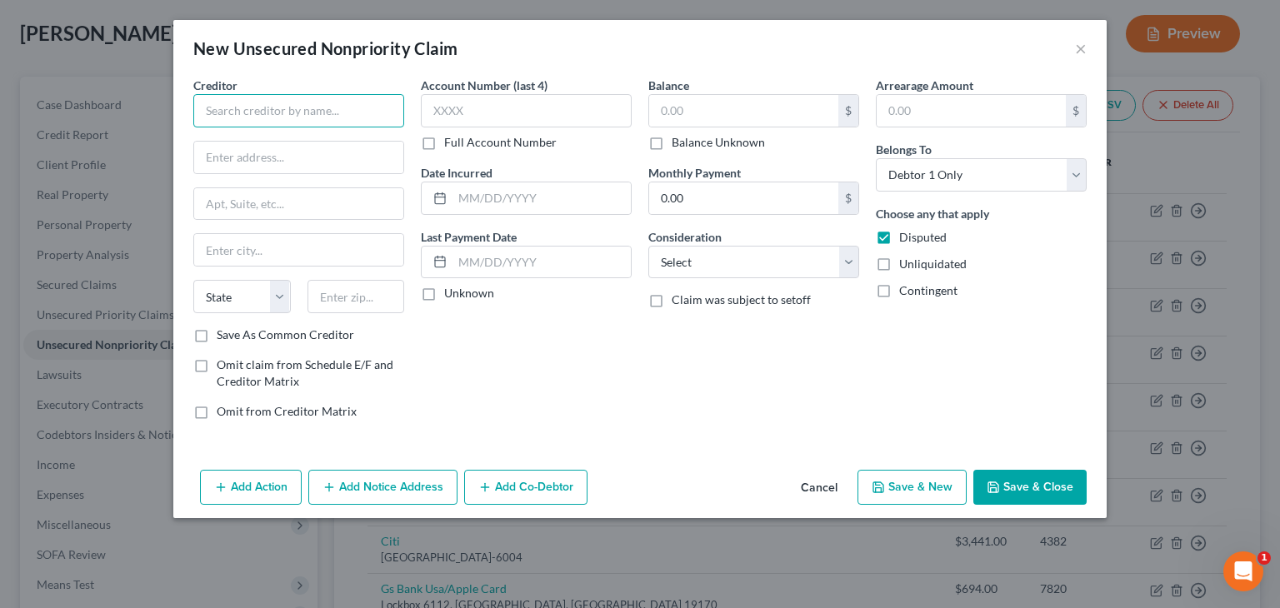
click at [252, 107] on input "text" at bounding box center [298, 110] width 211 height 33
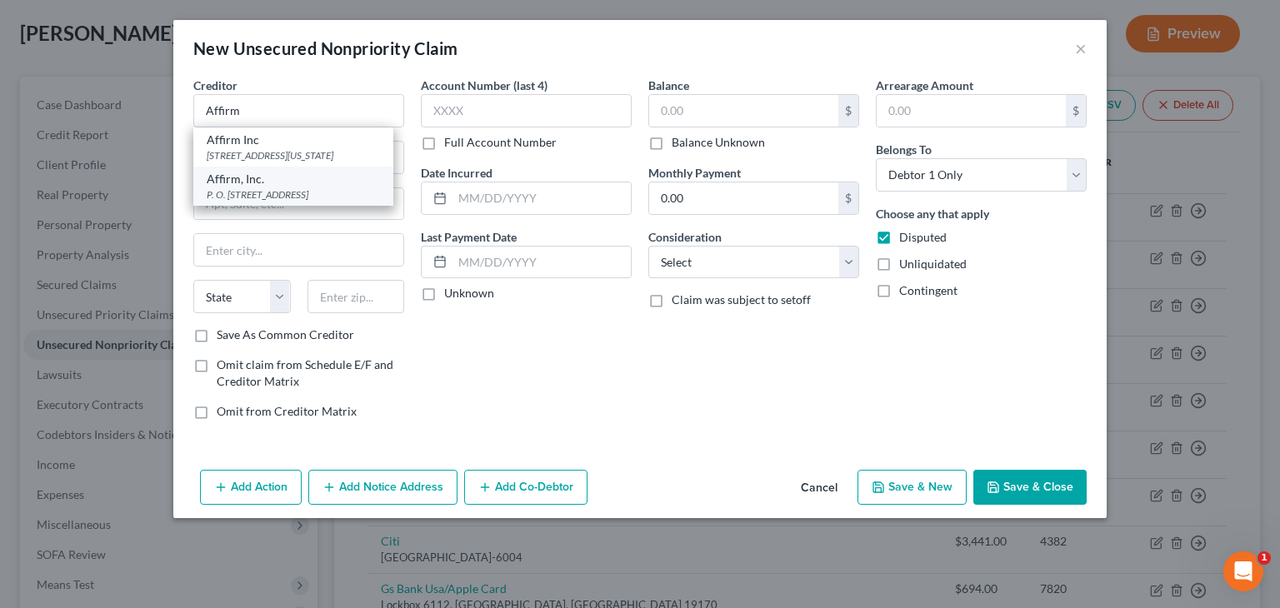
click at [267, 202] on div "P. O. [STREET_ADDRESS]" at bounding box center [293, 194] width 173 height 14
type input "Affirm, Inc."
type input "P. O. Box 31293"
type input "[GEOGRAPHIC_DATA]"
select select "46"
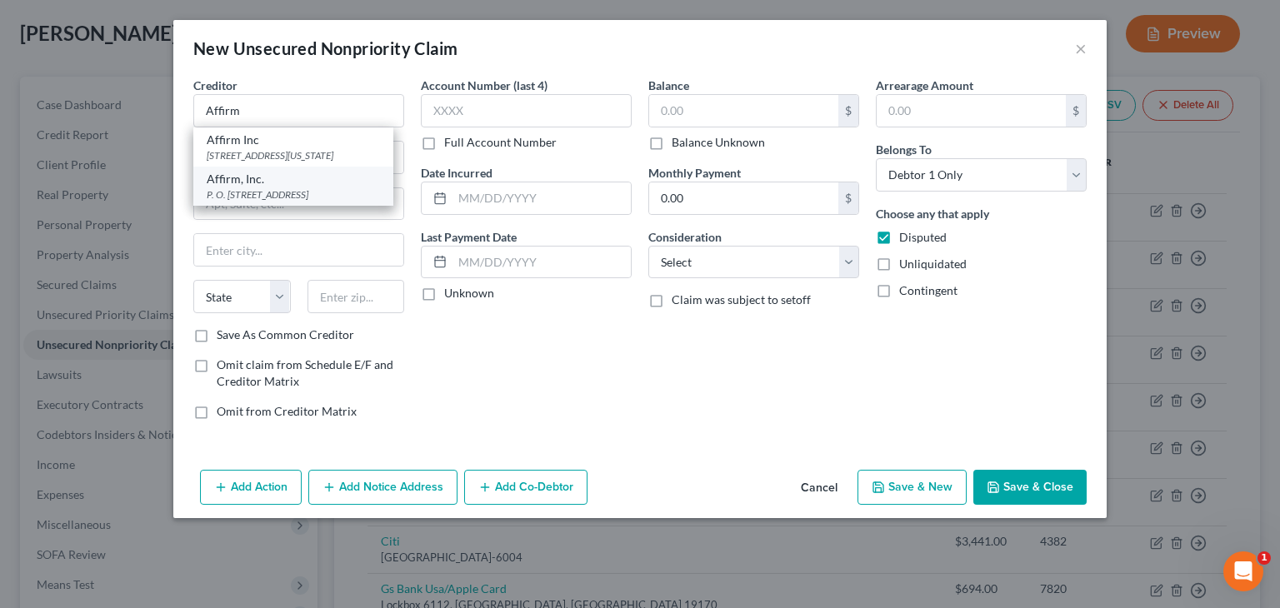
type input "84131"
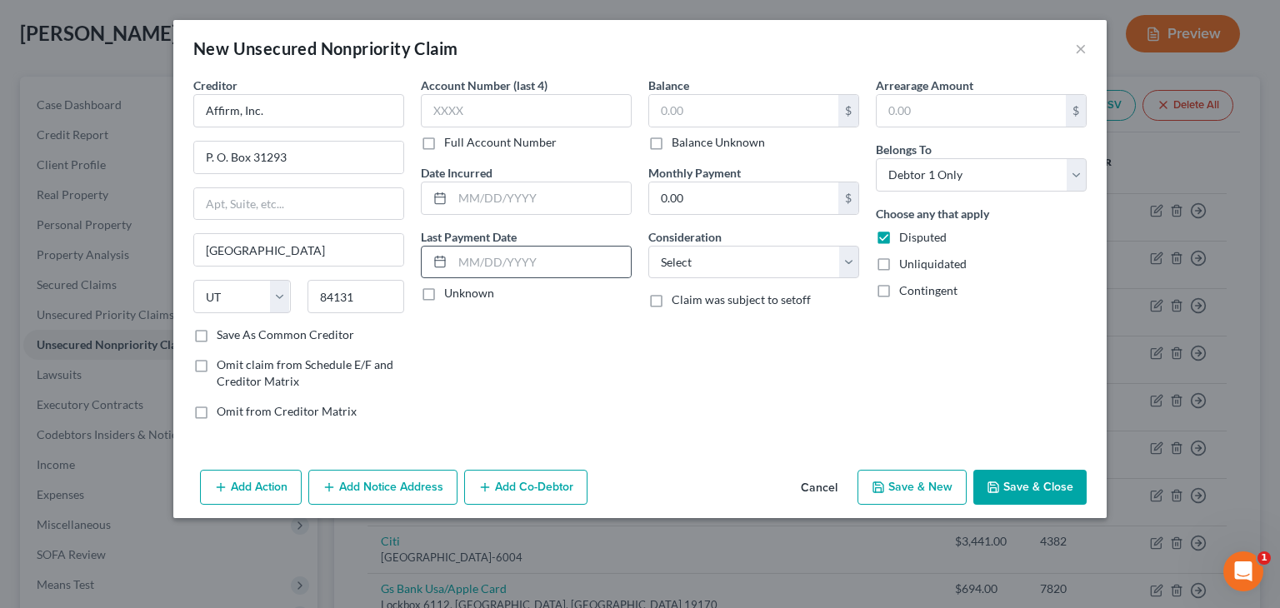
drag, startPoint x: 428, startPoint y: 292, endPoint x: 447, endPoint y: 277, distance: 23.7
click at [444, 292] on label "Unknown" at bounding box center [469, 293] width 50 height 17
click at [451, 292] on input "Unknown" at bounding box center [456, 290] width 11 height 11
checkbox input "true"
click at [682, 115] on input "text" at bounding box center [743, 111] width 189 height 32
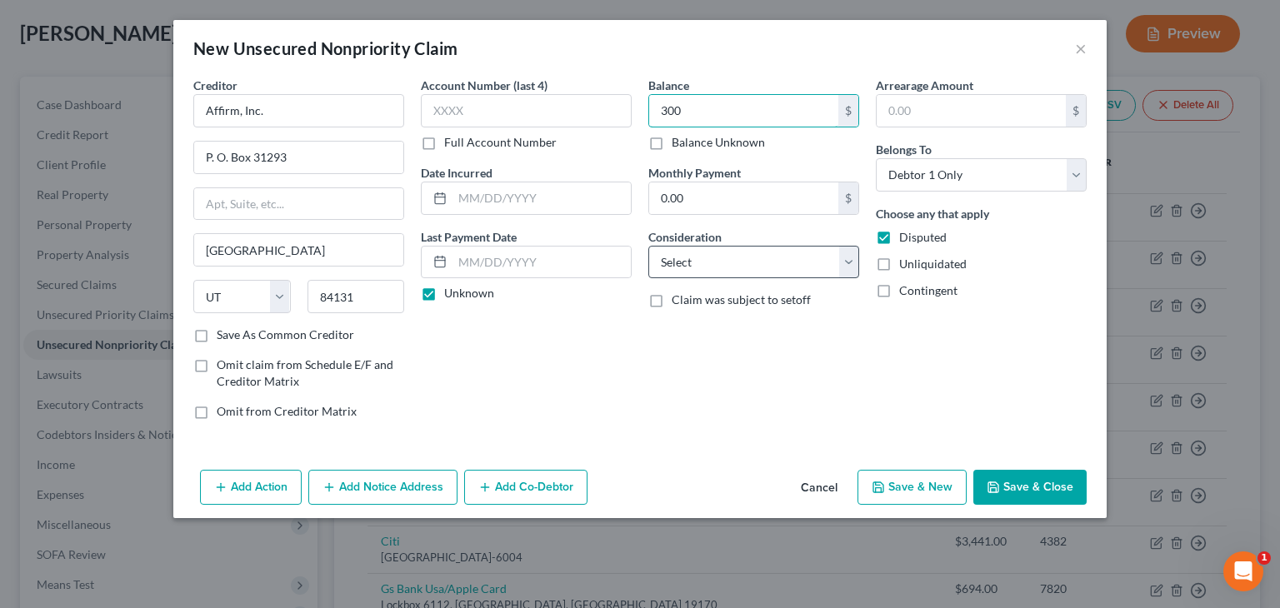
type input "300"
click at [843, 262] on select "Select Cable / Satellite Services Collection Agency Credit Card Debt Debt Couns…" at bounding box center [753, 262] width 211 height 33
select select "10"
click at [648, 246] on select "Select Cable / Satellite Services Collection Agency Credit Card Debt Debt Couns…" at bounding box center [753, 262] width 211 height 33
click at [1041, 494] on button "Save & Close" at bounding box center [1029, 487] width 113 height 35
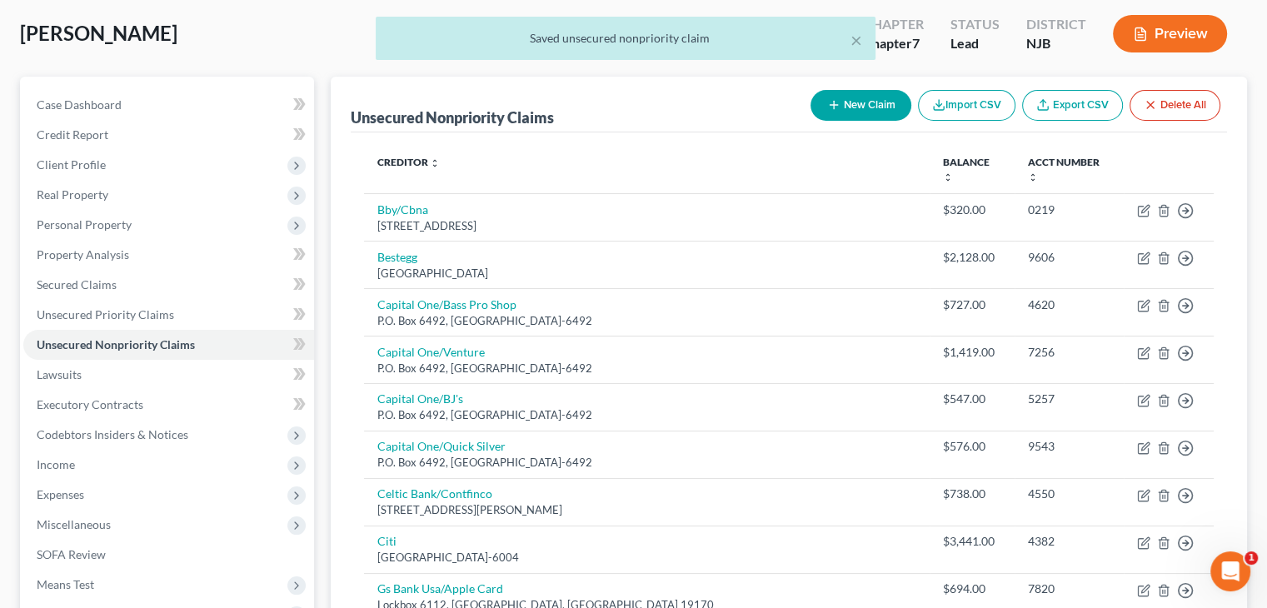
click at [869, 102] on button "New Claim" at bounding box center [861, 105] width 101 height 31
select select "0"
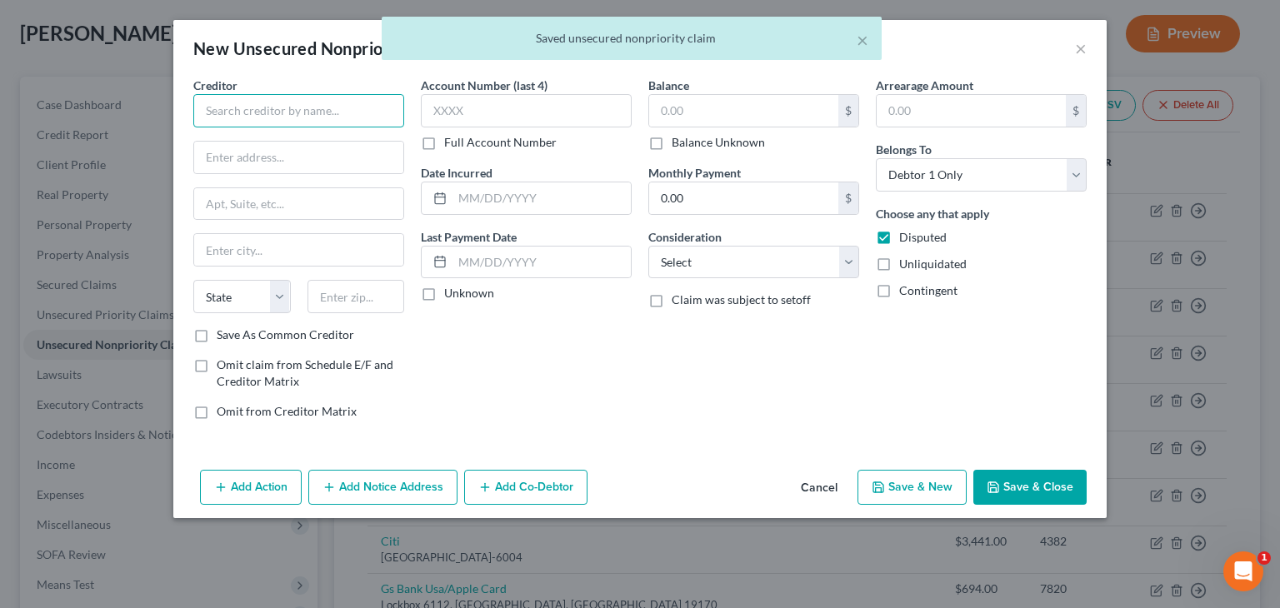
click at [304, 112] on input "text" at bounding box center [298, 110] width 211 height 33
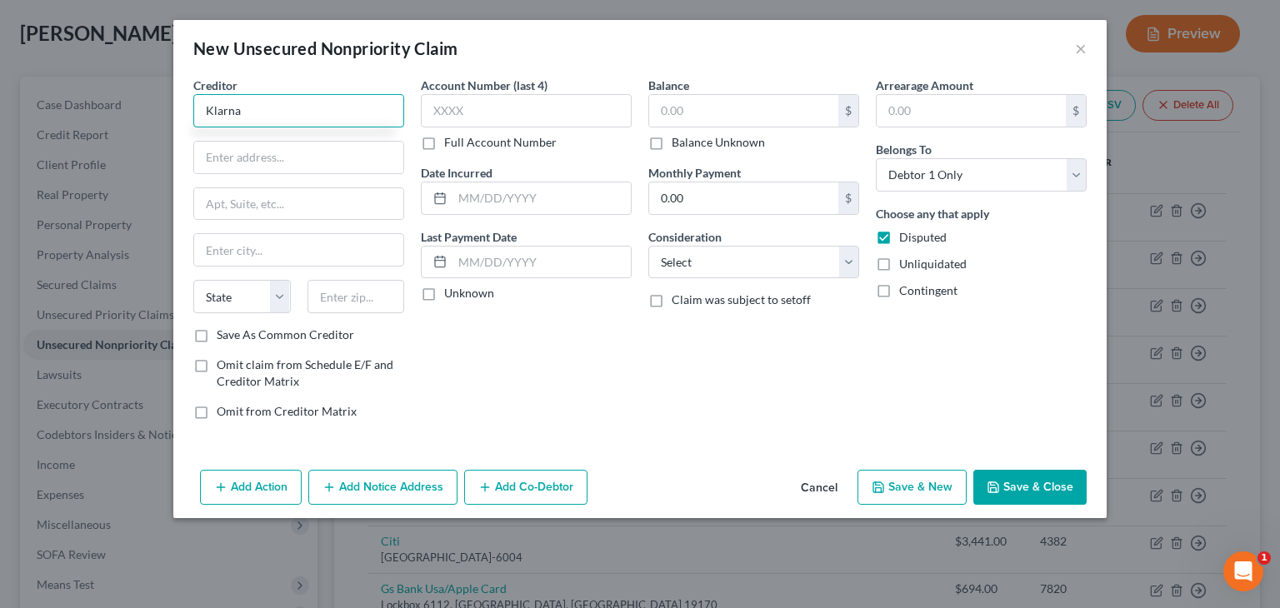
type input "Klarna"
click at [444, 294] on label "Unknown" at bounding box center [469, 293] width 50 height 17
click at [451, 294] on input "Unknown" at bounding box center [456, 290] width 11 height 11
checkbox input "true"
click at [707, 103] on input "text" at bounding box center [743, 111] width 189 height 32
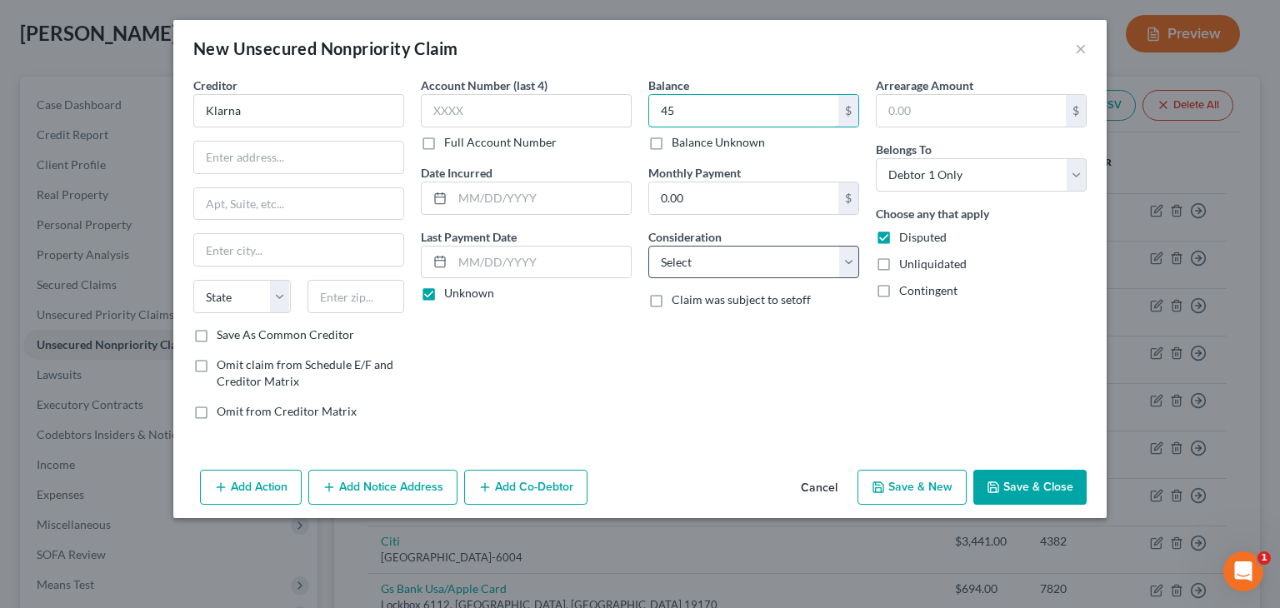
type input "45"
click at [851, 266] on select "Select Cable / Satellite Services Collection Agency Credit Card Debt Debt Couns…" at bounding box center [753, 262] width 211 height 33
select select "10"
click at [648, 246] on select "Select Cable / Satellite Services Collection Agency Credit Card Debt Debt Couns…" at bounding box center [753, 262] width 211 height 33
click at [211, 158] on input "text" at bounding box center [298, 158] width 209 height 32
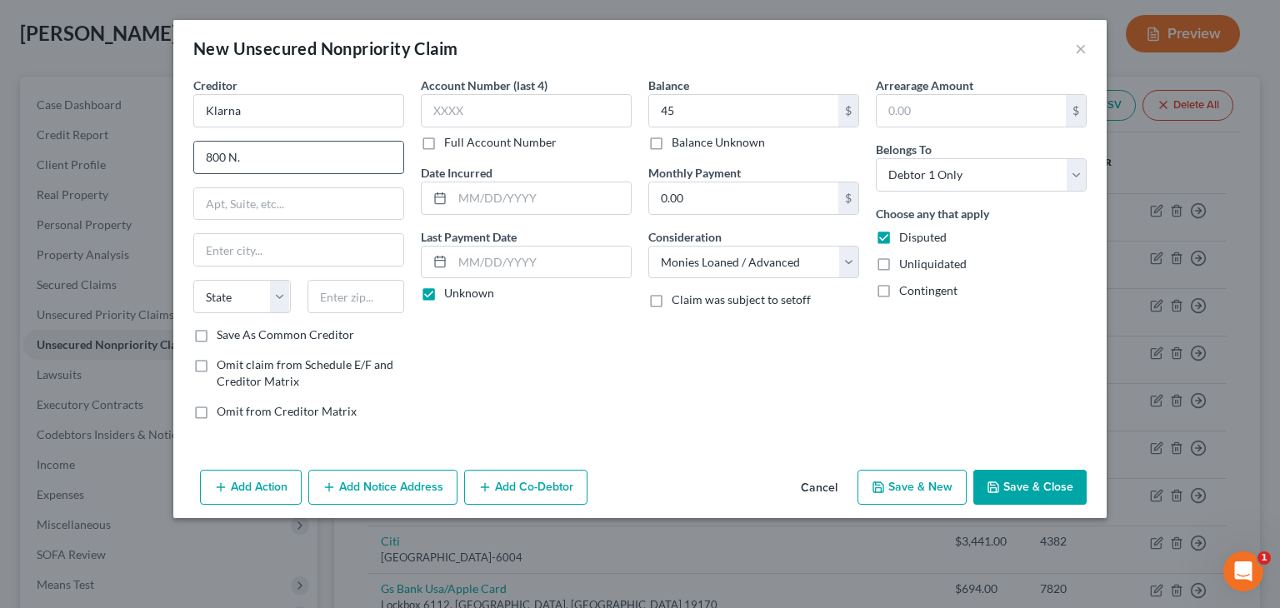
type input "[STREET_ADDRESS]"
click at [255, 250] on input "text" at bounding box center [298, 250] width 209 height 32
click at [257, 247] on input "Col" at bounding box center [298, 250] width 209 height 32
type input "Columbus"
click at [221, 294] on select "State [US_STATE] AK AR AZ CA CO CT DE DC [GEOGRAPHIC_DATA] [GEOGRAPHIC_DATA] GU…" at bounding box center [241, 296] width 97 height 33
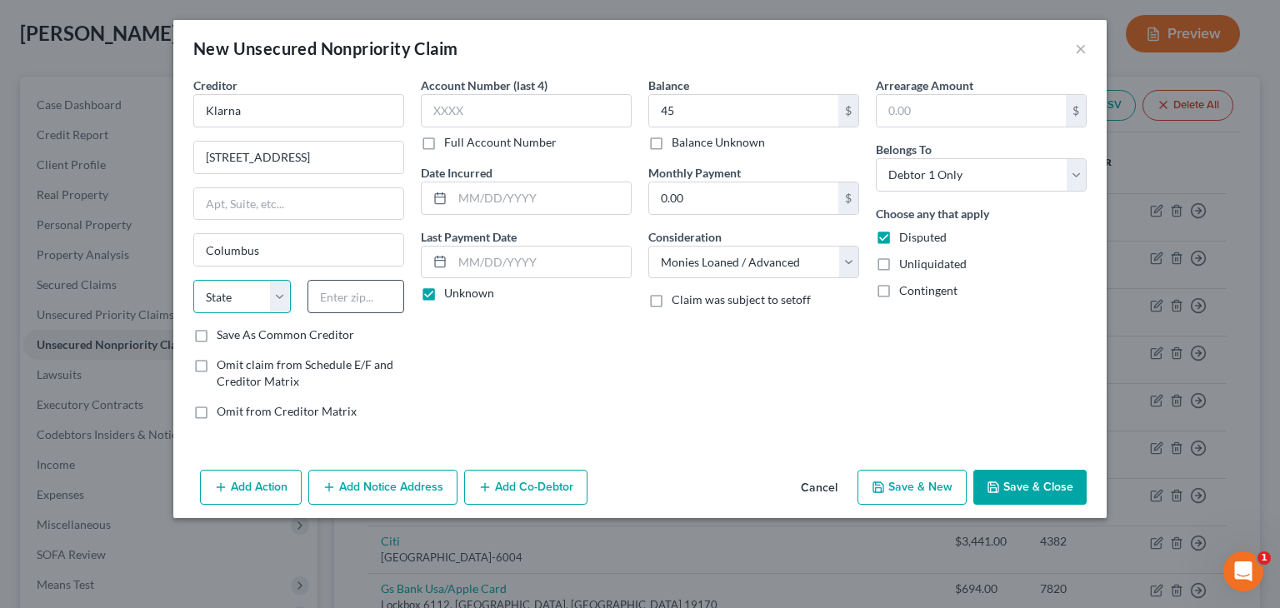
select select "36"
click at [330, 297] on input "text" at bounding box center [355, 296] width 97 height 33
type input "43215"
click at [1046, 482] on button "Save & Close" at bounding box center [1029, 487] width 113 height 35
type input "45.00"
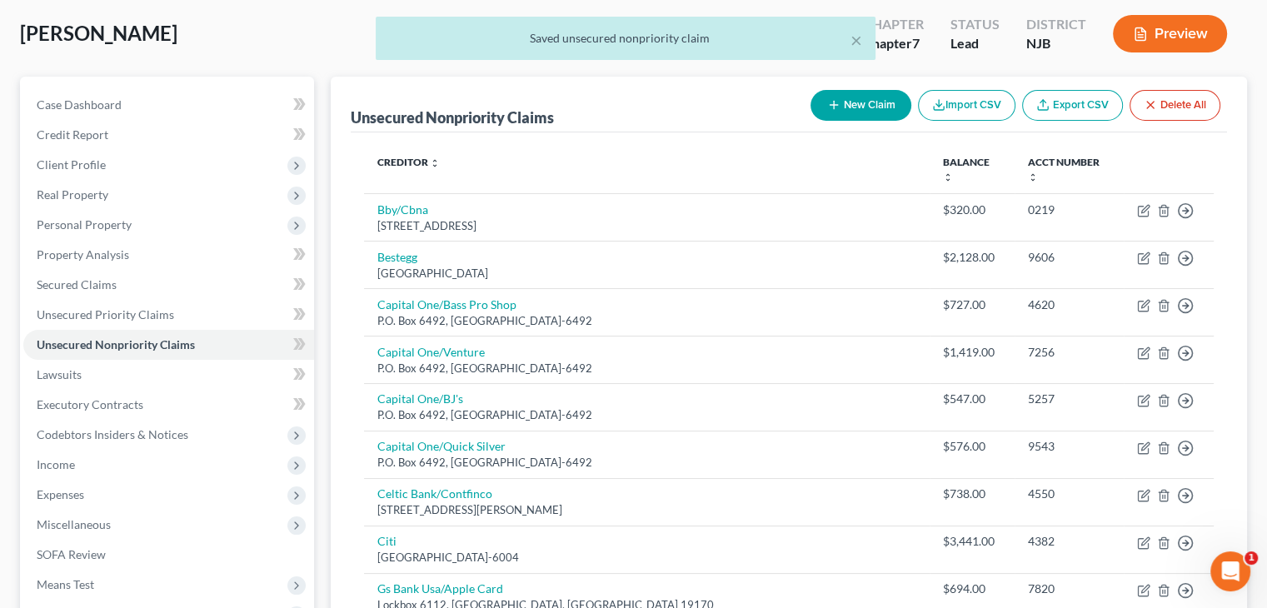
click at [856, 107] on button "New Claim" at bounding box center [861, 105] width 101 height 31
select select "0"
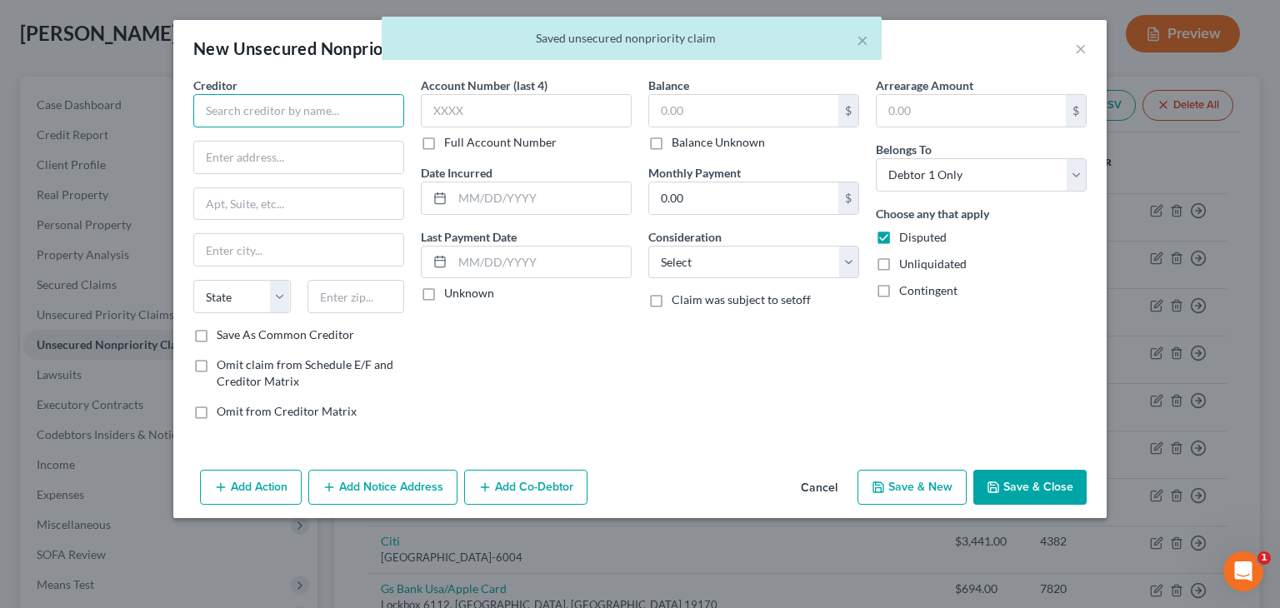
click at [209, 112] on input "text" at bounding box center [298, 110] width 211 height 33
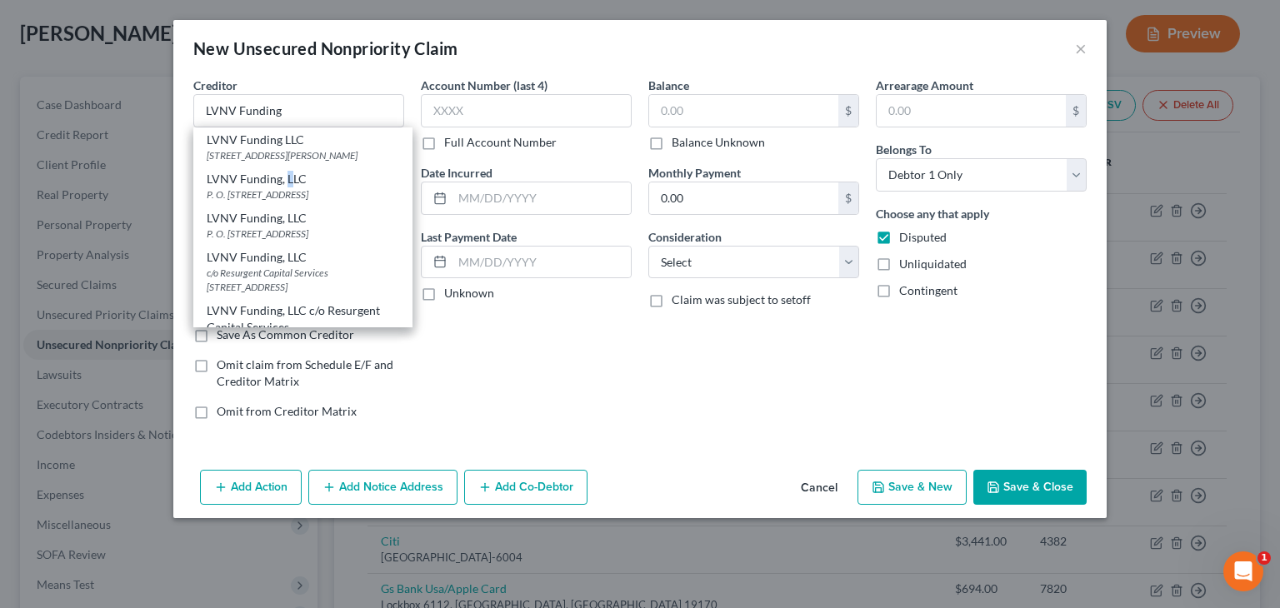
click at [287, 187] on div "LVNV Funding, LLC" at bounding box center [303, 179] width 192 height 17
type input "LVNV Funding, LLC"
type input "P. O. Box 10497"
type input "[GEOGRAPHIC_DATA]"
select select "42"
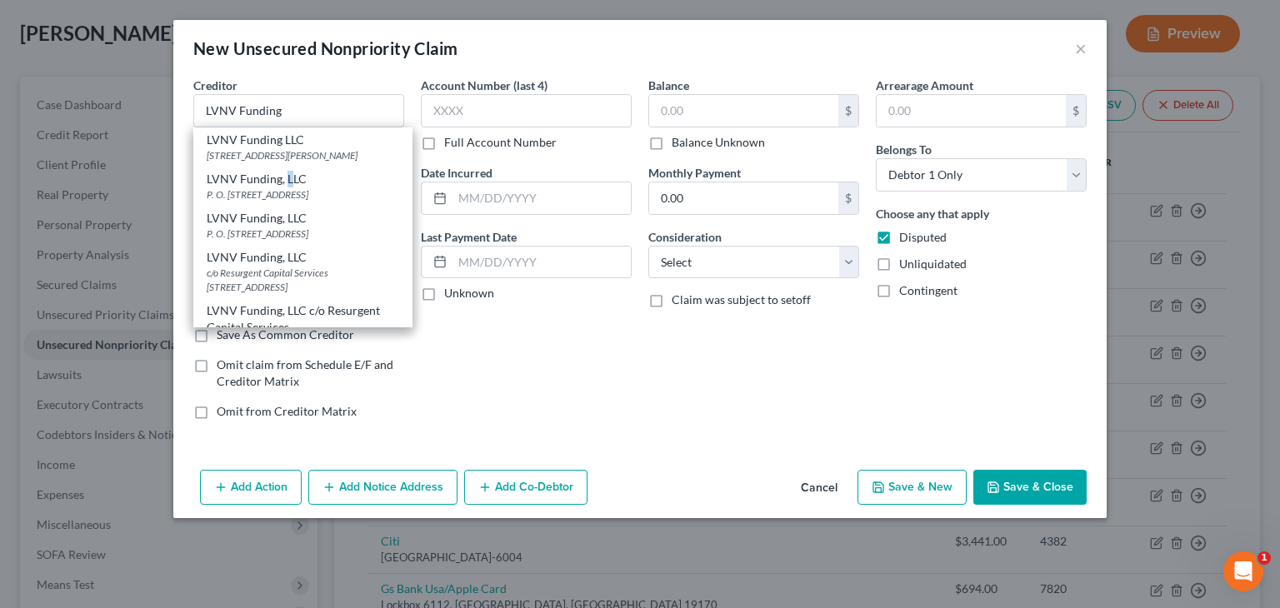
type input "29603"
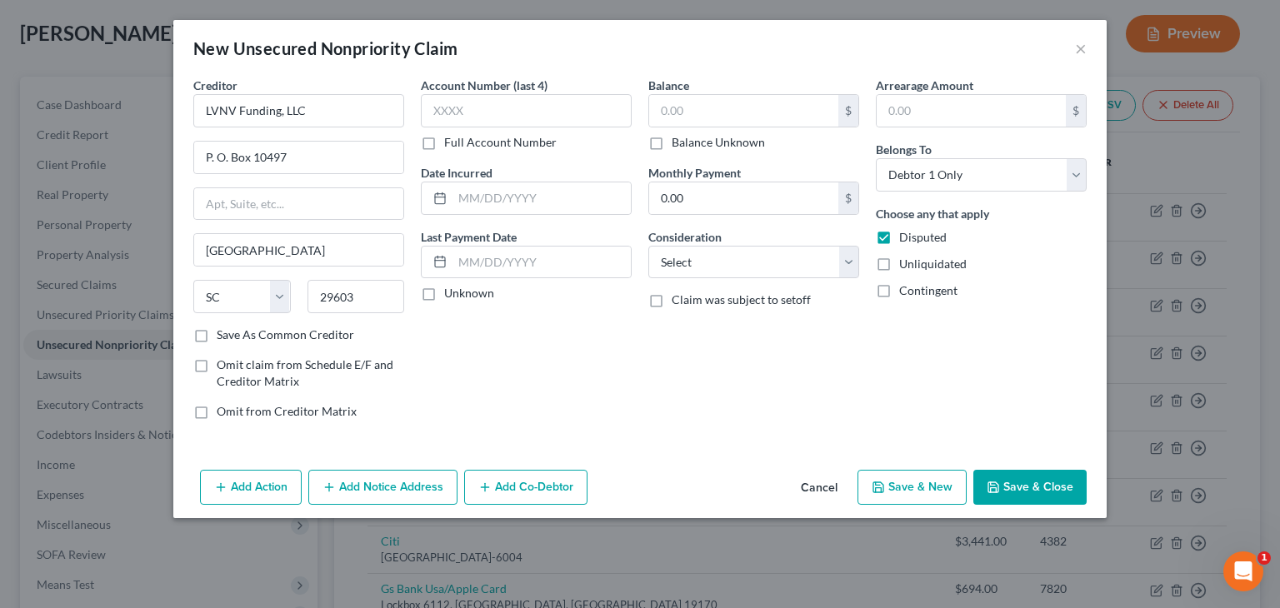
click at [444, 292] on label "Unknown" at bounding box center [469, 293] width 50 height 17
click at [451, 292] on input "Unknown" at bounding box center [456, 290] width 11 height 11
checkbox input "true"
click at [850, 266] on select "Select Cable / Satellite Services Collection Agency Credit Card Debt Debt Couns…" at bounding box center [753, 262] width 211 height 33
select select "1"
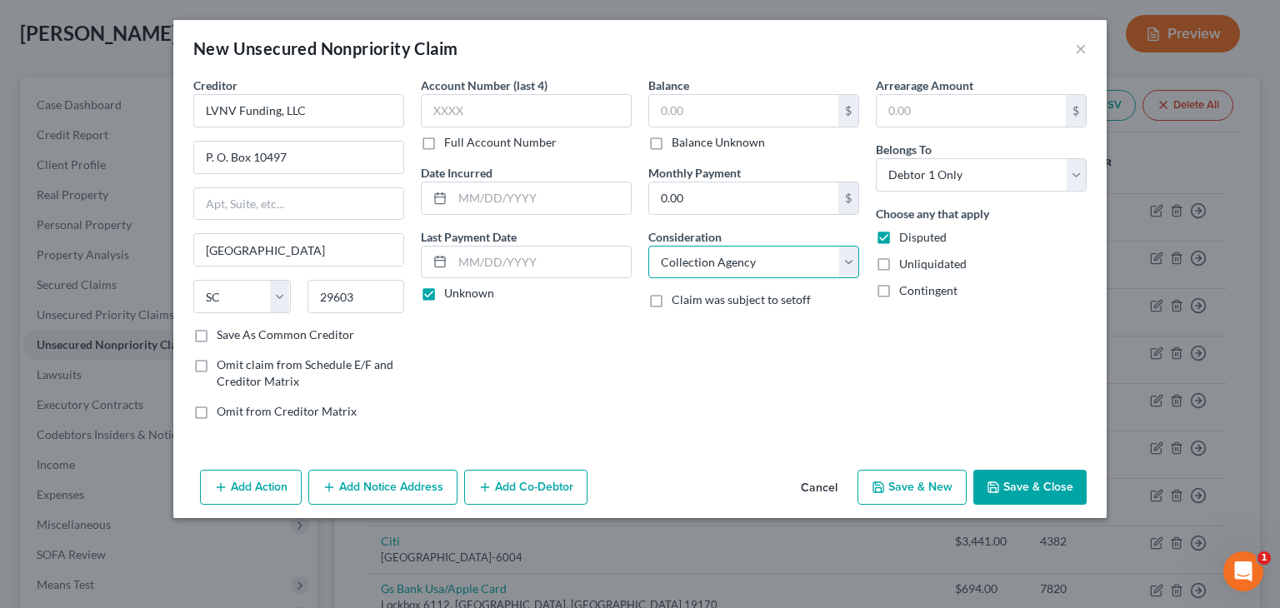
click at [648, 246] on select "Select Cable / Satellite Services Collection Agency Credit Card Debt Debt Couns…" at bounding box center [753, 262] width 211 height 33
click at [697, 112] on input "text" at bounding box center [743, 111] width 189 height 32
type input "5,122"
click at [1031, 484] on button "Save & Close" at bounding box center [1029, 487] width 113 height 35
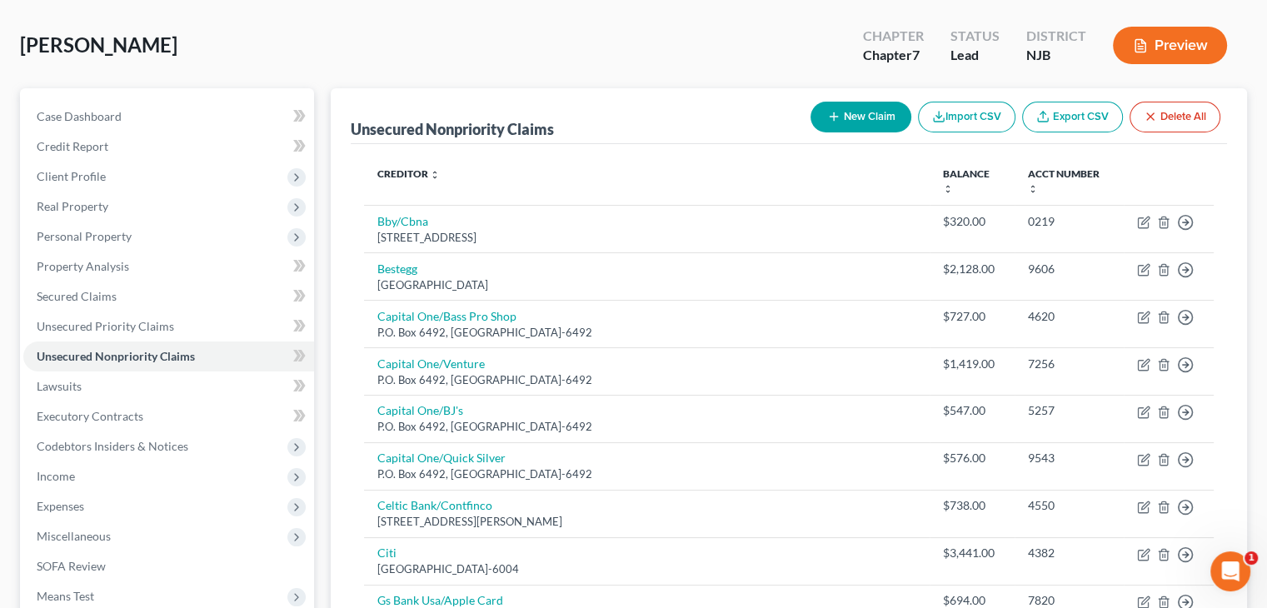
scroll to position [0, 0]
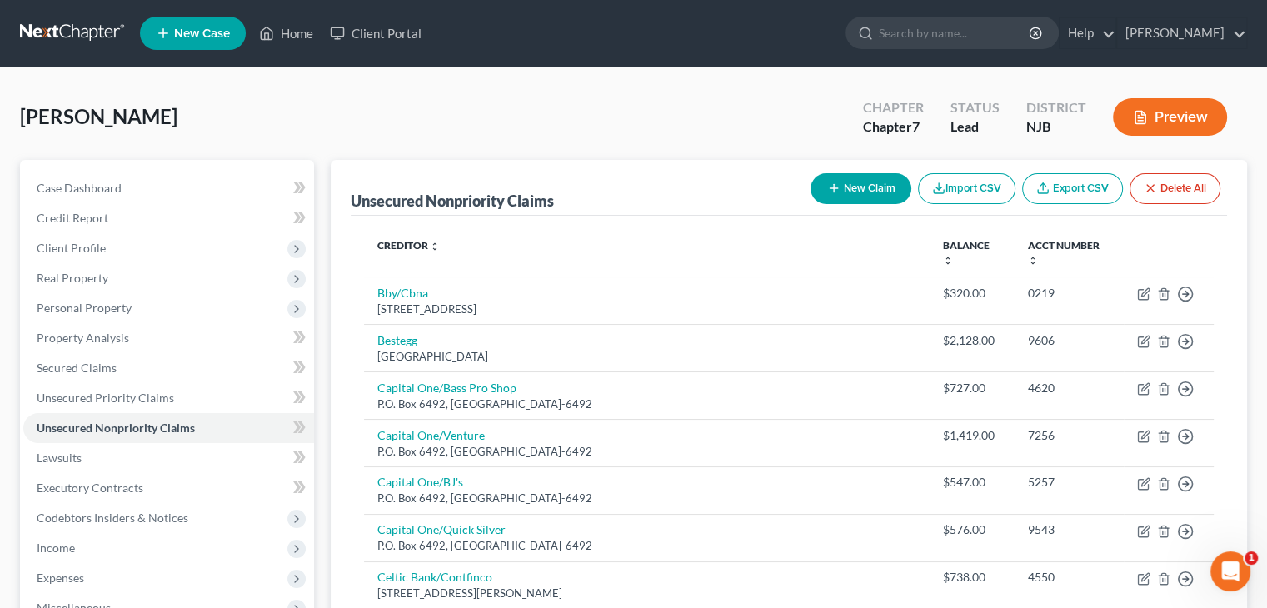
click at [1172, 115] on button "Preview" at bounding box center [1170, 116] width 114 height 37
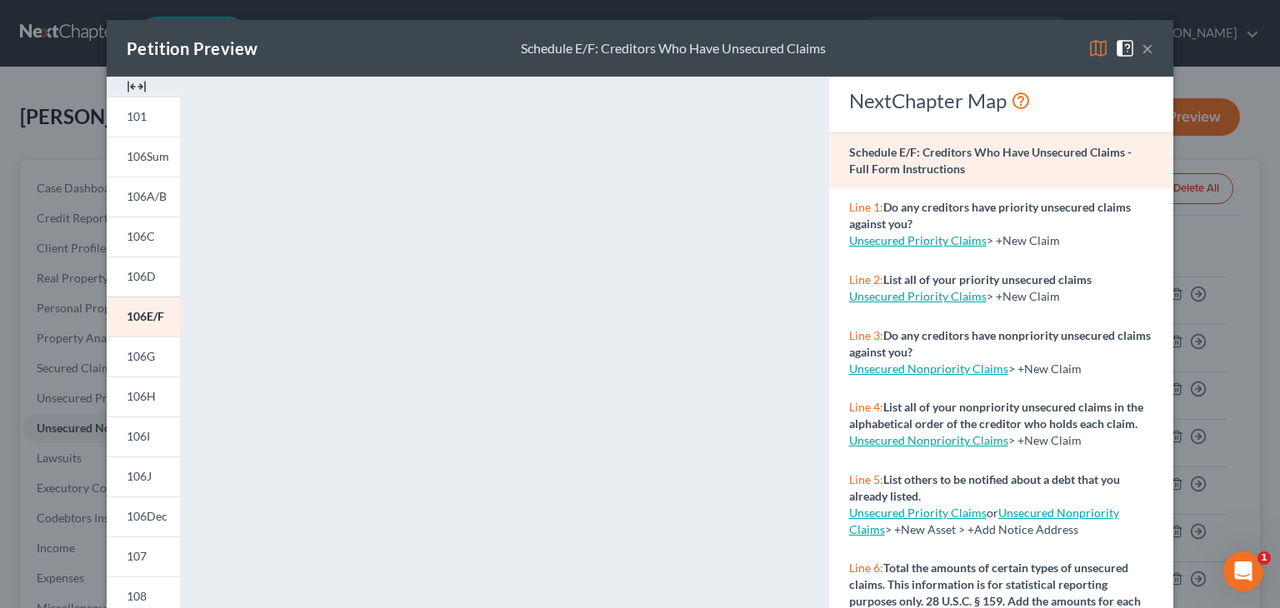
click at [1143, 49] on button "×" at bounding box center [1147, 48] width 12 height 20
